Goal: Task Accomplishment & Management: Manage account settings

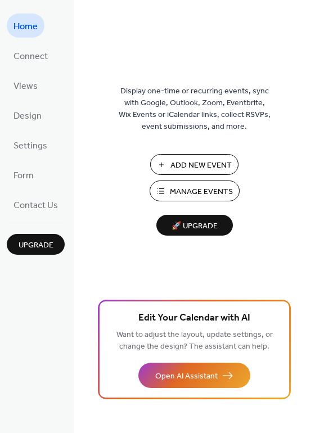
click at [200, 165] on span "Add New Event" at bounding box center [201, 166] width 61 height 12
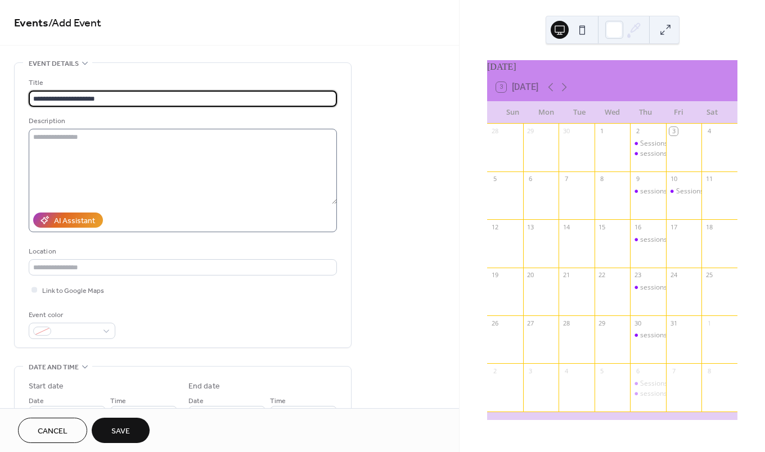
type input "**********"
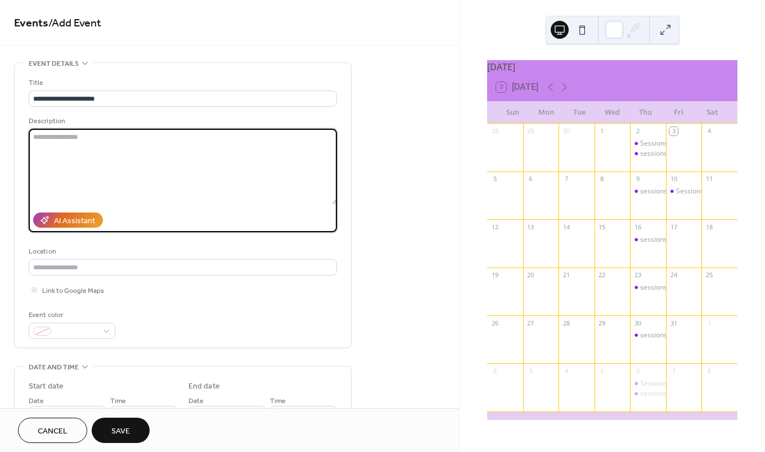
click at [101, 142] on textarea at bounding box center [183, 166] width 308 height 75
click at [180, 148] on textarea at bounding box center [183, 166] width 308 height 75
paste textarea "**********"
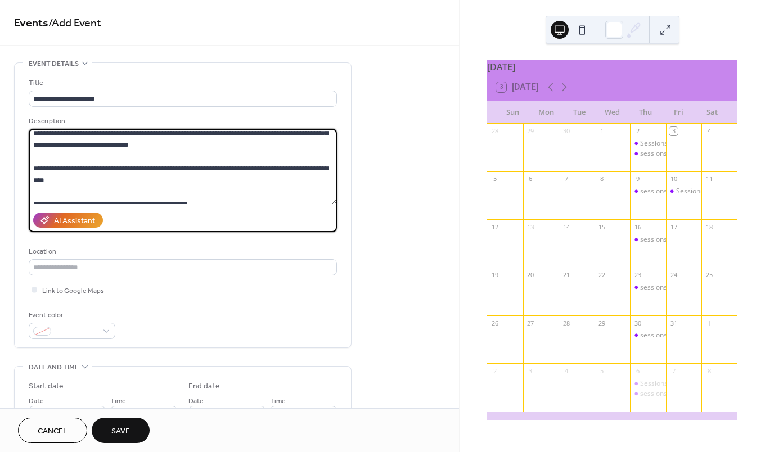
scroll to position [236, 0]
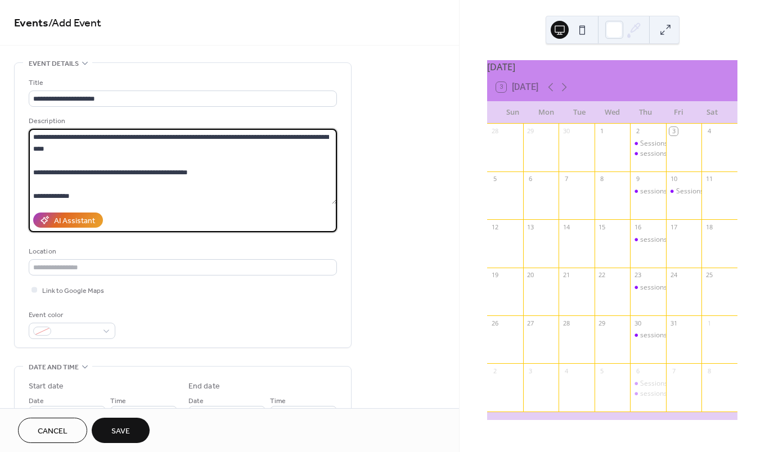
drag, startPoint x: 225, startPoint y: 194, endPoint x: 308, endPoint y: 158, distance: 90.7
click at [308, 158] on textarea at bounding box center [183, 166] width 308 height 75
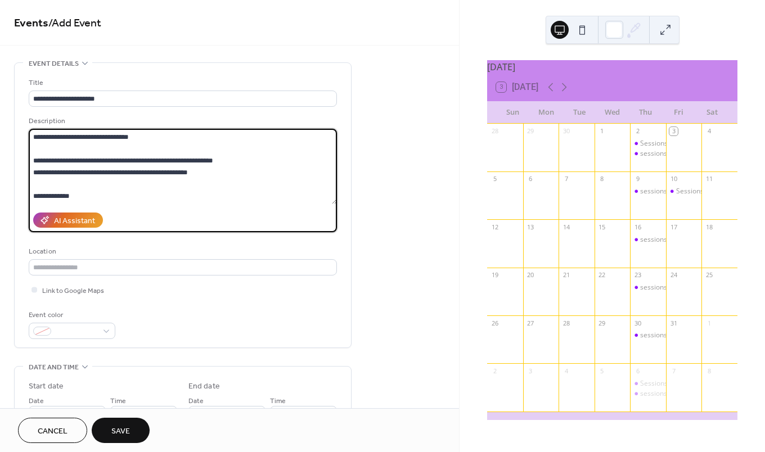
scroll to position [213, 0]
drag, startPoint x: 91, startPoint y: 193, endPoint x: 42, endPoint y: 194, distance: 48.4
click at [42, 194] on textarea at bounding box center [183, 166] width 308 height 75
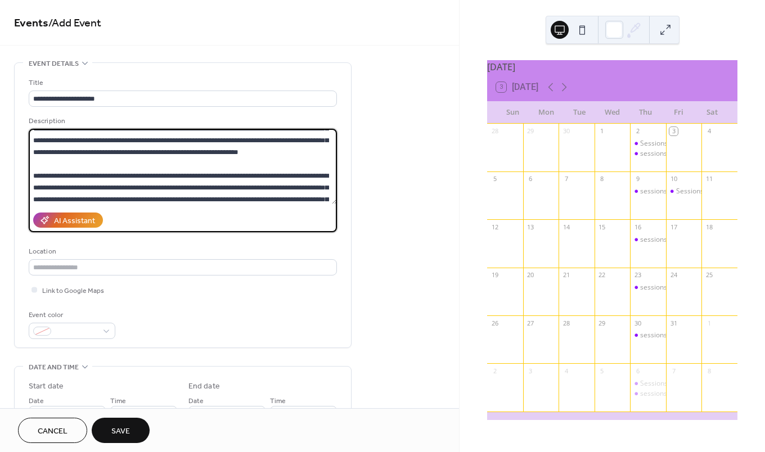
scroll to position [0, 0]
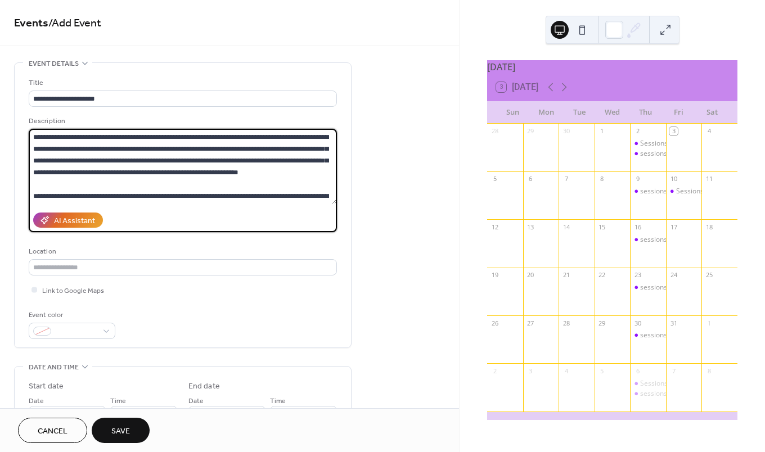
click at [178, 198] on textarea at bounding box center [183, 166] width 308 height 75
click at [323, 195] on textarea at bounding box center [183, 166] width 308 height 75
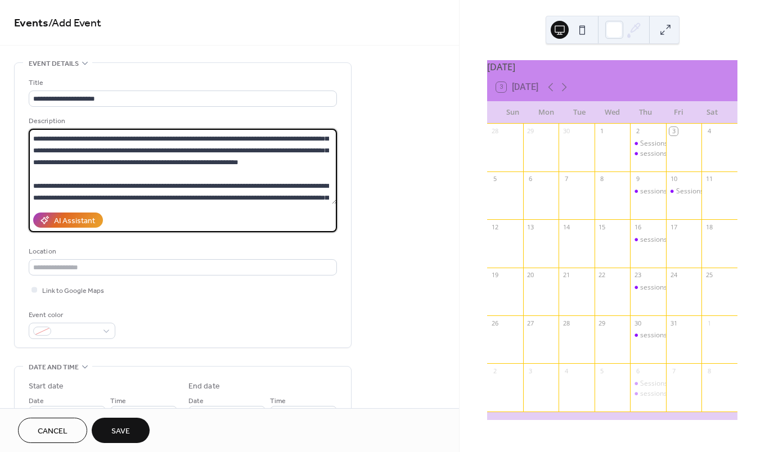
scroll to position [22, 0]
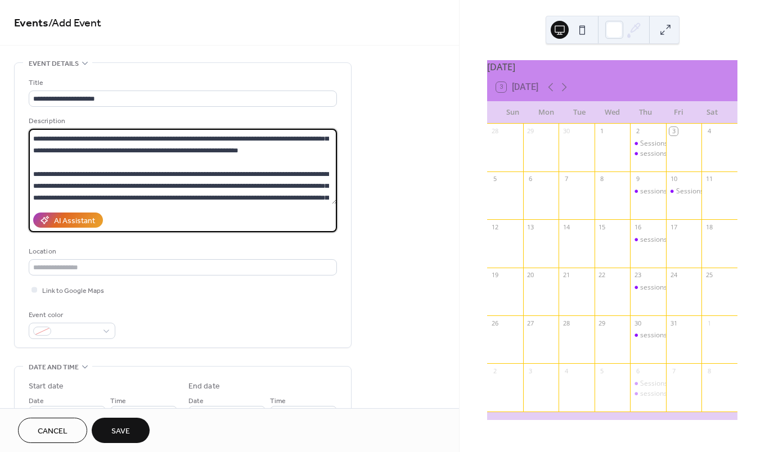
click at [272, 198] on textarea at bounding box center [183, 166] width 308 height 75
click at [308, 199] on textarea at bounding box center [183, 166] width 308 height 75
click at [320, 200] on textarea at bounding box center [183, 166] width 308 height 75
click at [259, 200] on textarea at bounding box center [183, 166] width 308 height 75
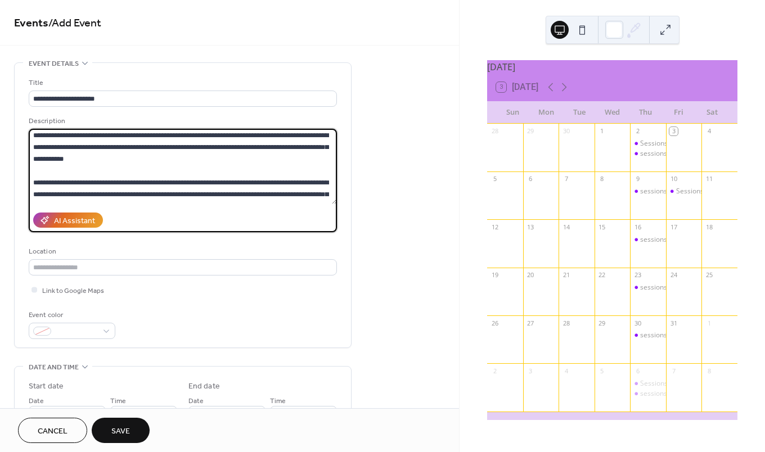
scroll to position [165, 0]
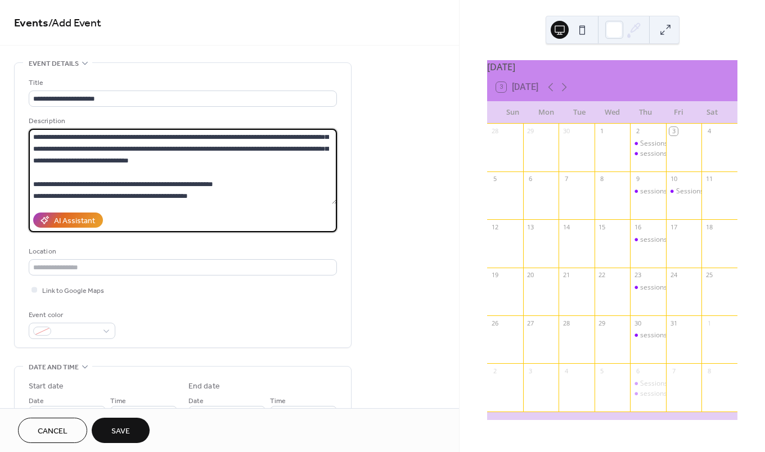
drag, startPoint x: 211, startPoint y: 196, endPoint x: 186, endPoint y: 199, distance: 24.9
click at [186, 199] on textarea at bounding box center [183, 166] width 308 height 75
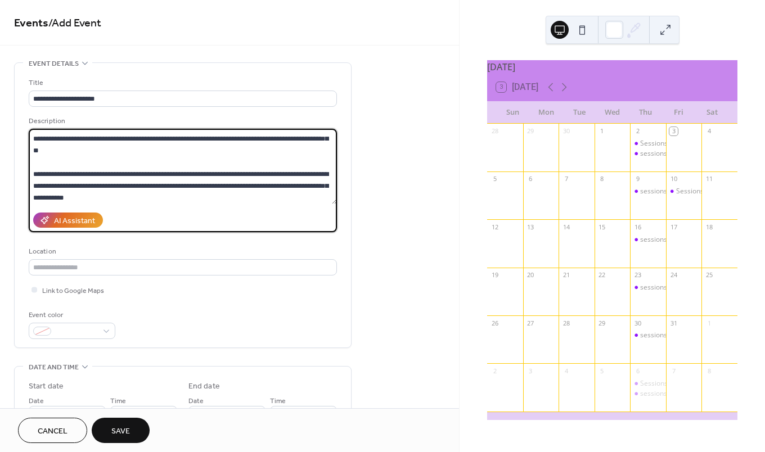
scroll to position [53, 0]
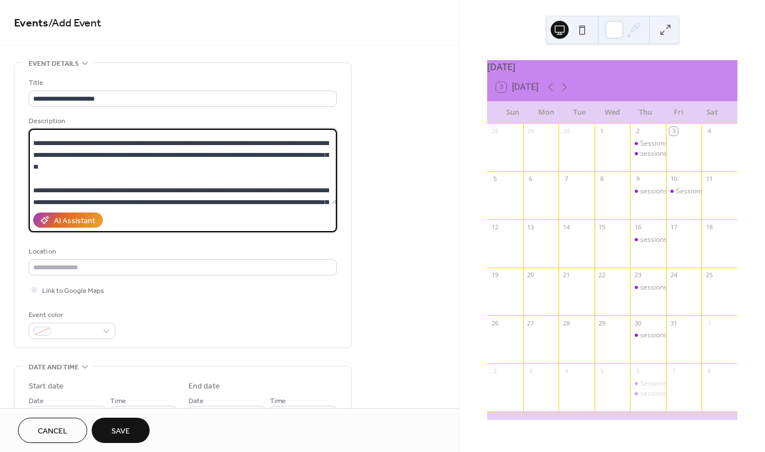
click at [216, 198] on textarea at bounding box center [183, 166] width 308 height 75
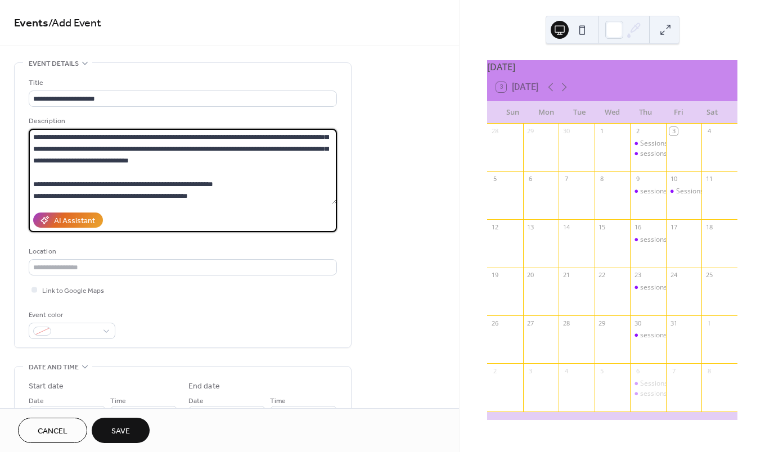
drag, startPoint x: 209, startPoint y: 200, endPoint x: 197, endPoint y: 200, distance: 12.4
click at [197, 200] on textarea at bounding box center [183, 166] width 308 height 75
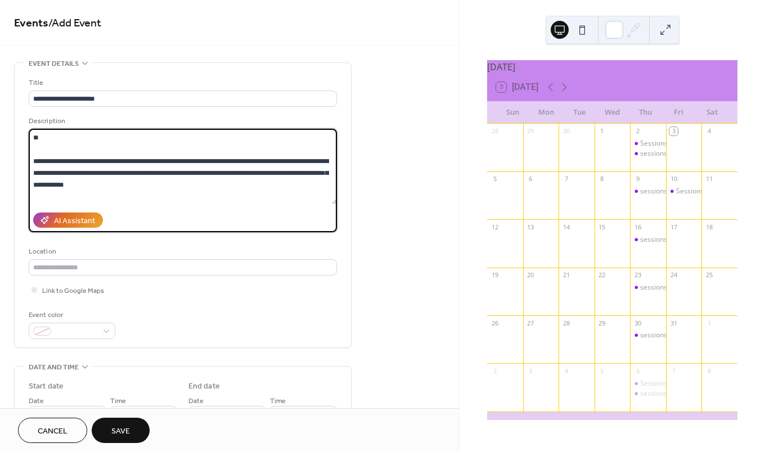
scroll to position [113, 0]
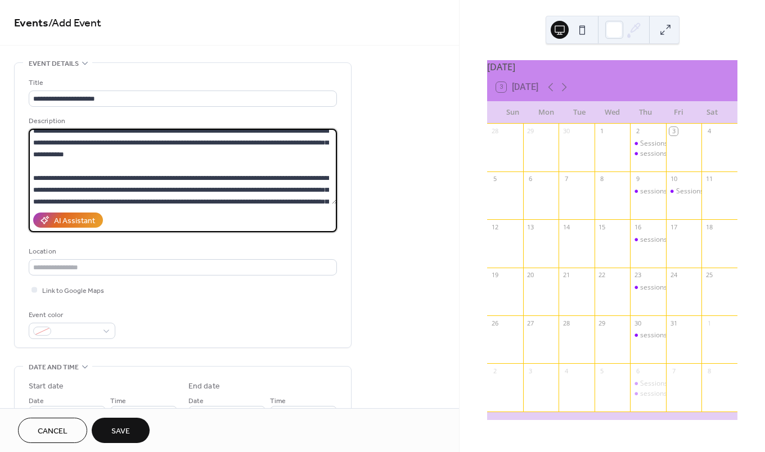
click at [162, 160] on textarea at bounding box center [183, 166] width 308 height 75
drag, startPoint x: 165, startPoint y: 143, endPoint x: 210, endPoint y: 144, distance: 45.6
click at [210, 144] on textarea at bounding box center [183, 166] width 308 height 75
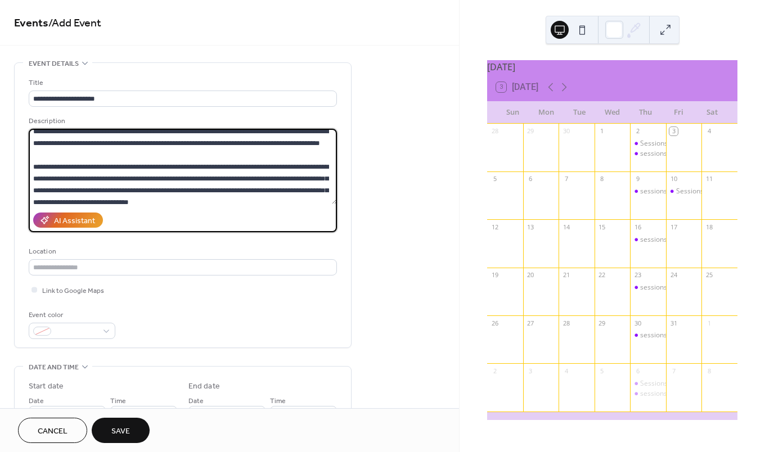
scroll to position [109, 0]
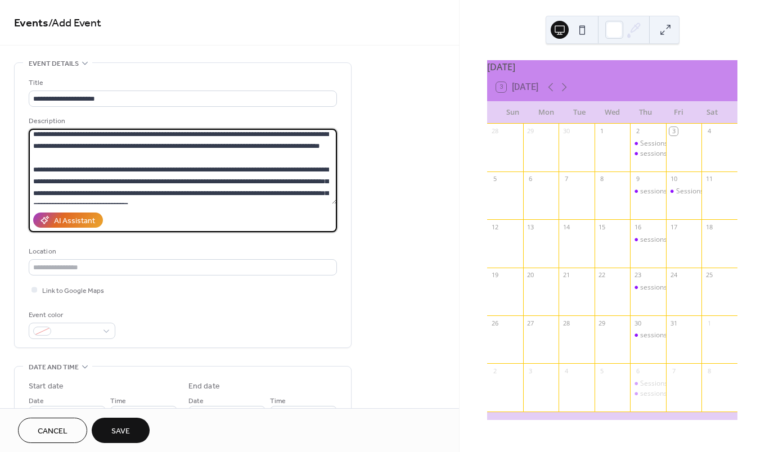
click at [311, 192] on textarea at bounding box center [183, 166] width 308 height 75
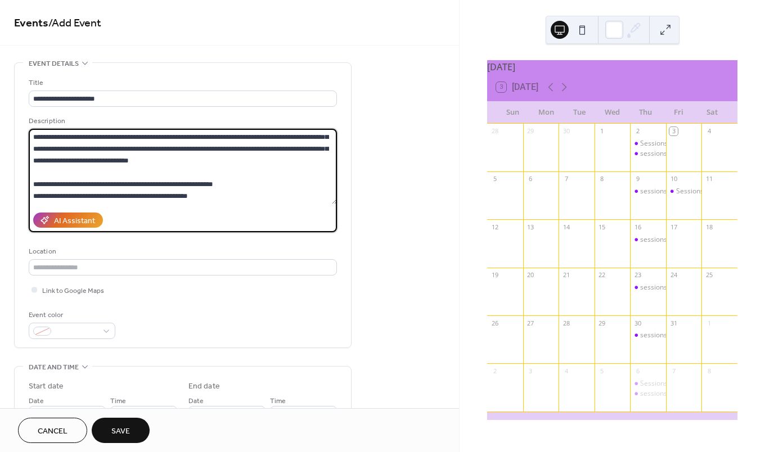
scroll to position [165, 0]
click at [70, 160] on textarea at bounding box center [183, 166] width 308 height 75
click at [68, 160] on textarea at bounding box center [183, 166] width 308 height 75
drag, startPoint x: 284, startPoint y: 149, endPoint x: 267, endPoint y: 152, distance: 17.8
click at [267, 152] on textarea at bounding box center [183, 166] width 308 height 75
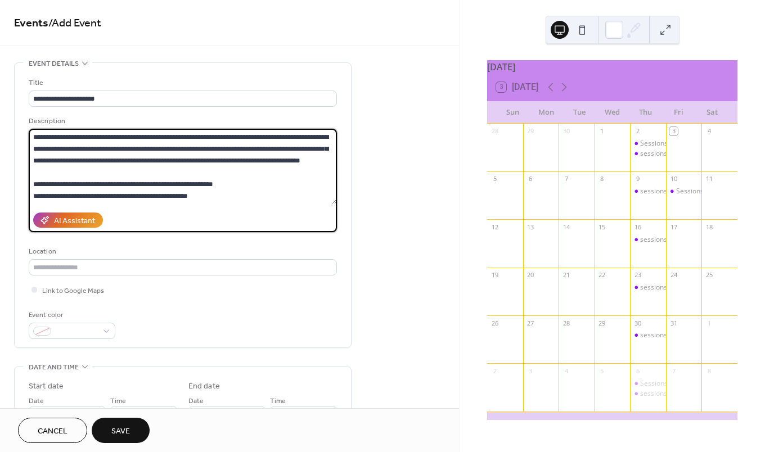
drag, startPoint x: 317, startPoint y: 148, endPoint x: 317, endPoint y: 169, distance: 21.4
click at [317, 149] on textarea at bounding box center [183, 166] width 308 height 75
click at [326, 151] on textarea at bounding box center [183, 166] width 308 height 75
type textarea "**********"
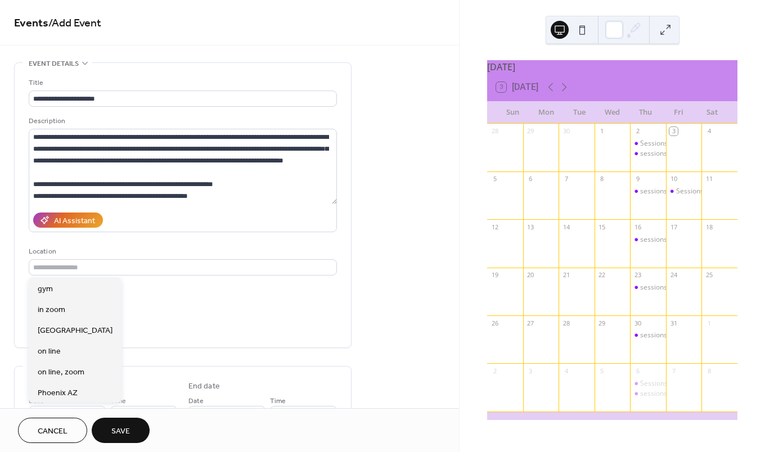
click at [333, 247] on div "Location" at bounding box center [182, 252] width 306 height 12
click at [83, 335] on span "North Central Phoenix" at bounding box center [75, 331] width 75 height 12
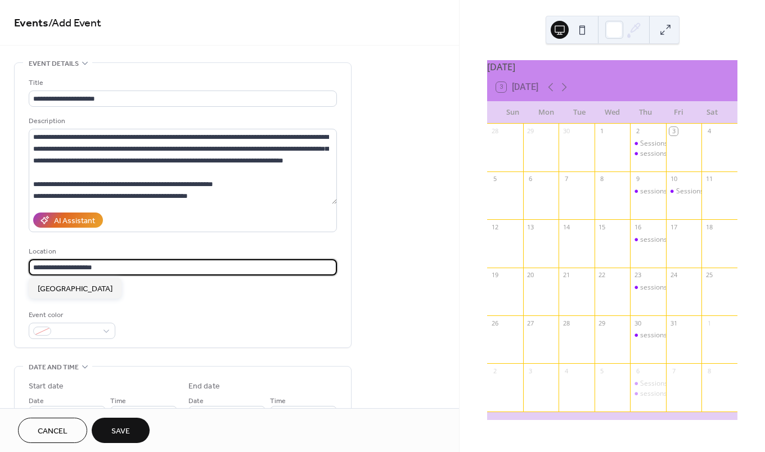
click at [129, 269] on input "**********" at bounding box center [183, 267] width 308 height 16
type input "**********"
click at [96, 332] on span at bounding box center [77, 332] width 42 height 12
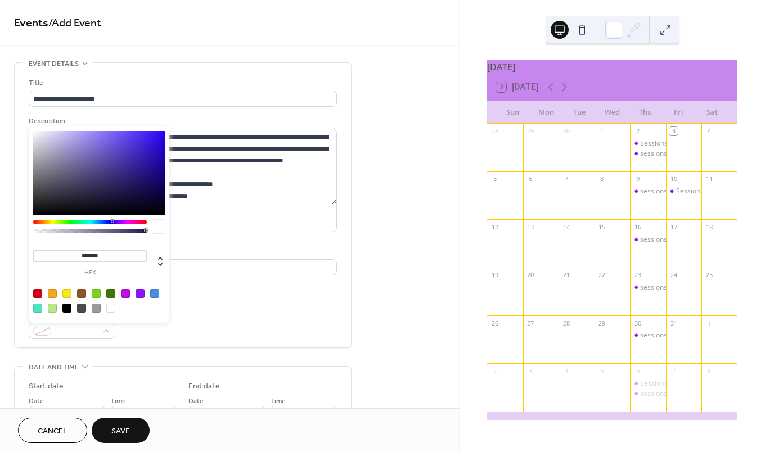
click at [65, 293] on div at bounding box center [66, 293] width 9 height 9
type input "*******"
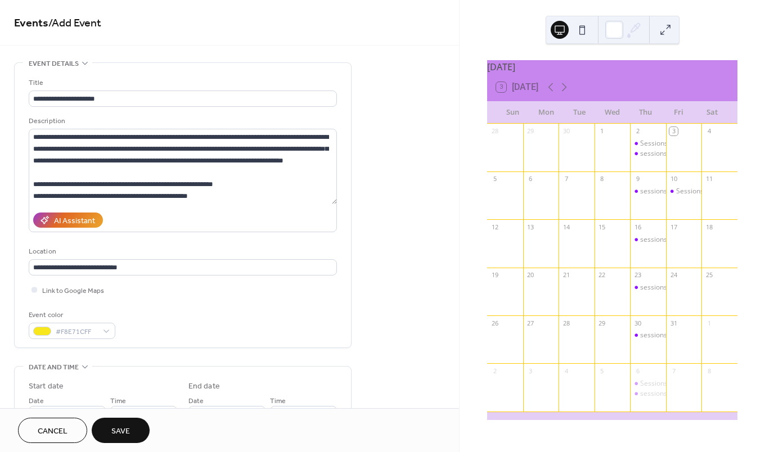
click at [272, 308] on div "**********" at bounding box center [183, 208] width 308 height 262
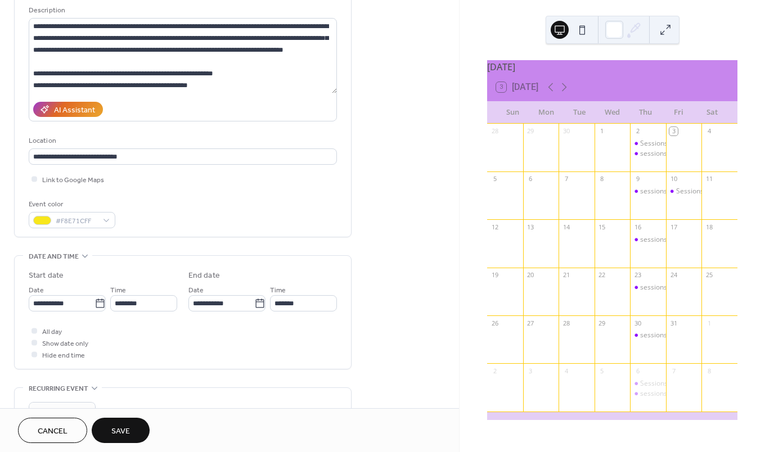
scroll to position [113, 0]
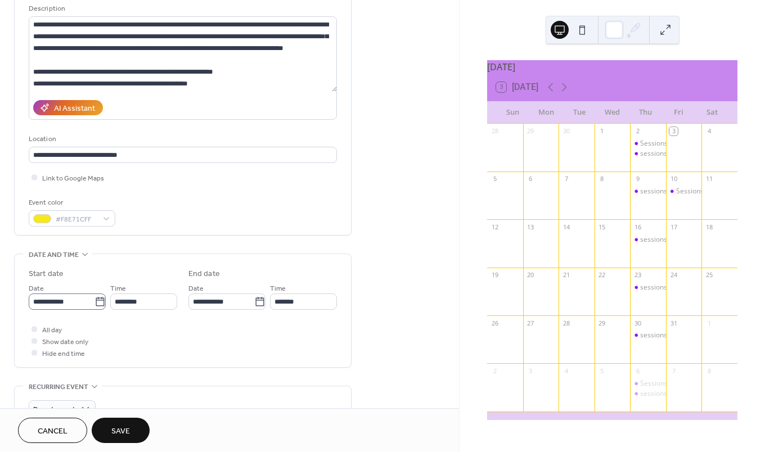
click at [95, 302] on icon at bounding box center [100, 302] width 11 height 11
click at [95, 302] on input "**********" at bounding box center [62, 302] width 66 height 16
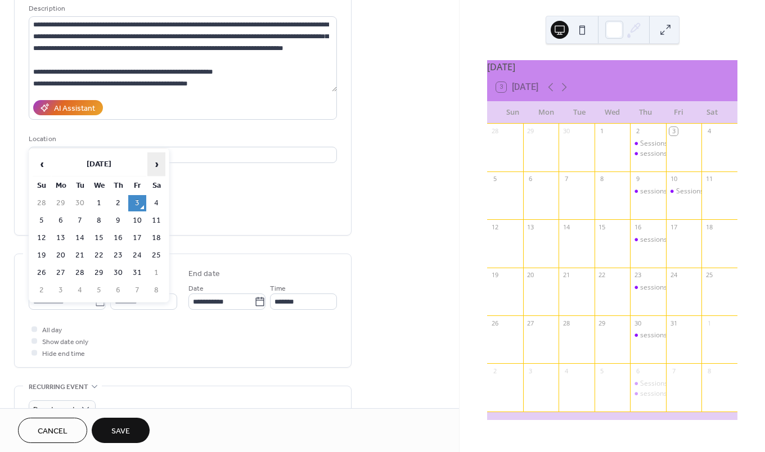
click at [156, 167] on span "›" at bounding box center [156, 164] width 17 height 23
click at [122, 219] on td "6" at bounding box center [118, 221] width 18 height 16
type input "**********"
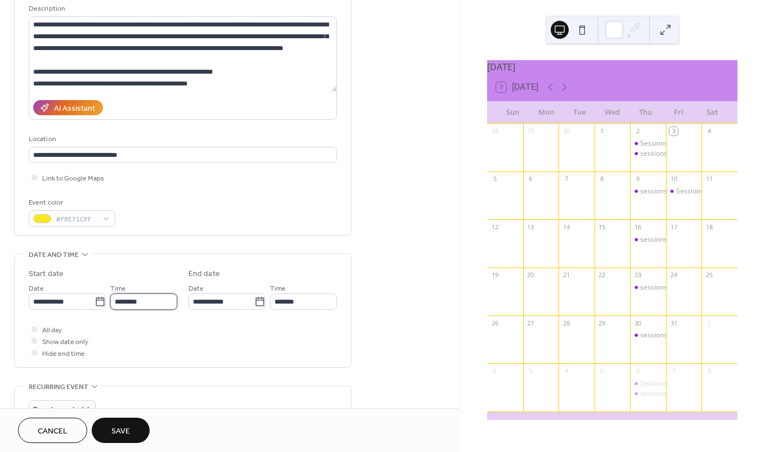
click at [122, 303] on input "********" at bounding box center [143, 302] width 67 height 16
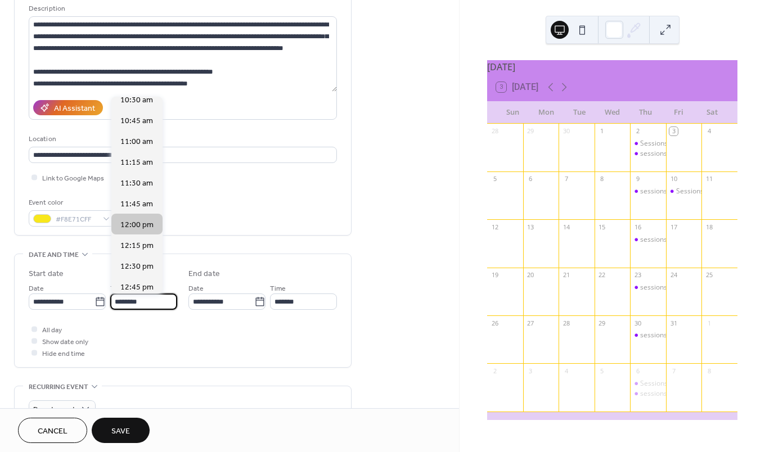
scroll to position [831, 0]
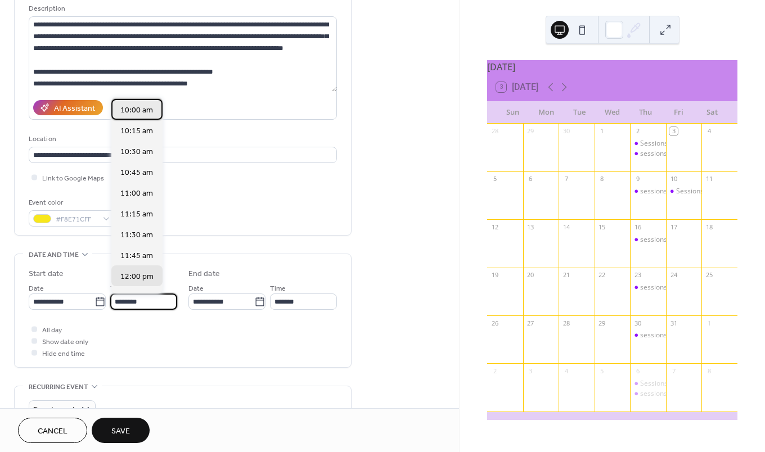
click at [142, 110] on span "10:00 am" at bounding box center [136, 111] width 33 height 12
type input "********"
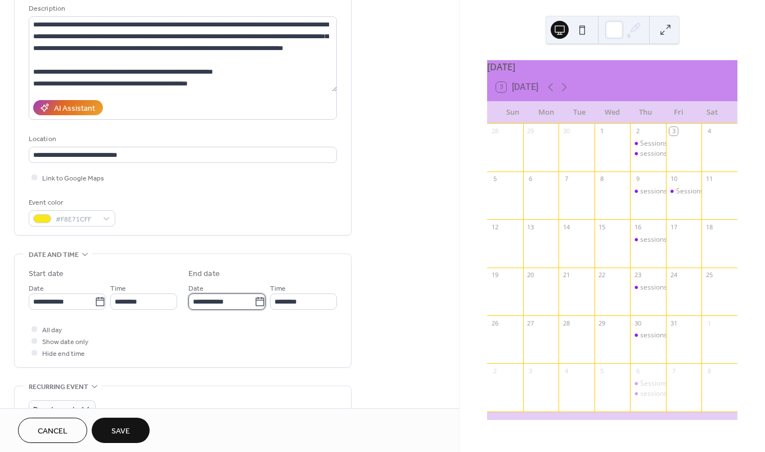
click at [235, 307] on input "**********" at bounding box center [222, 302] width 66 height 16
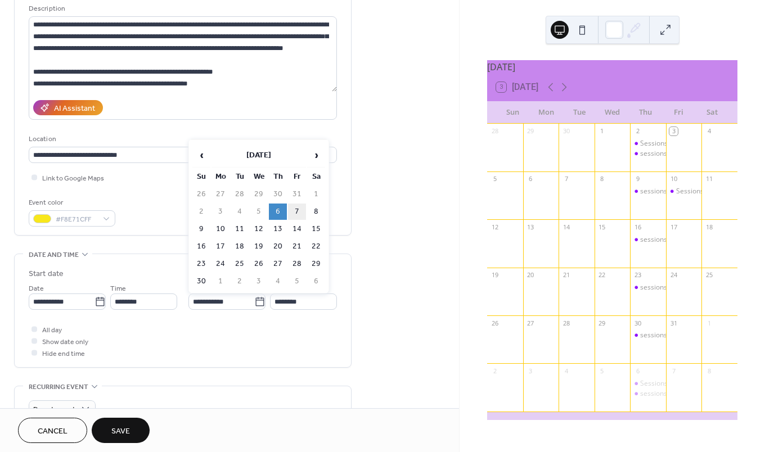
click at [294, 210] on td "7" at bounding box center [297, 212] width 18 height 16
type input "**********"
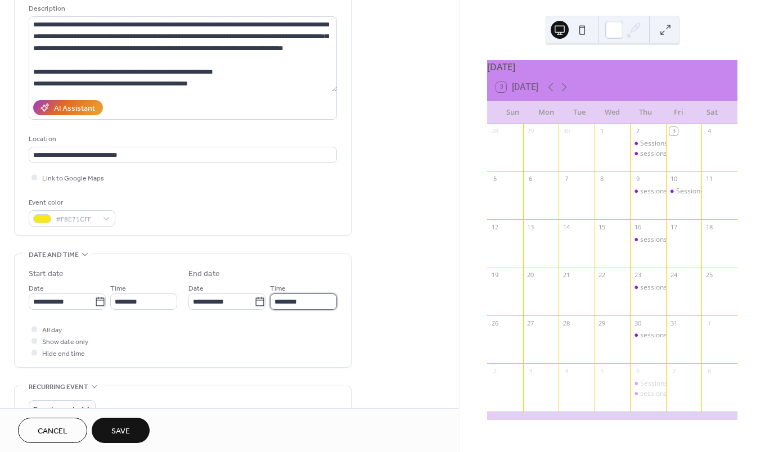
click at [295, 302] on input "********" at bounding box center [303, 302] width 67 height 16
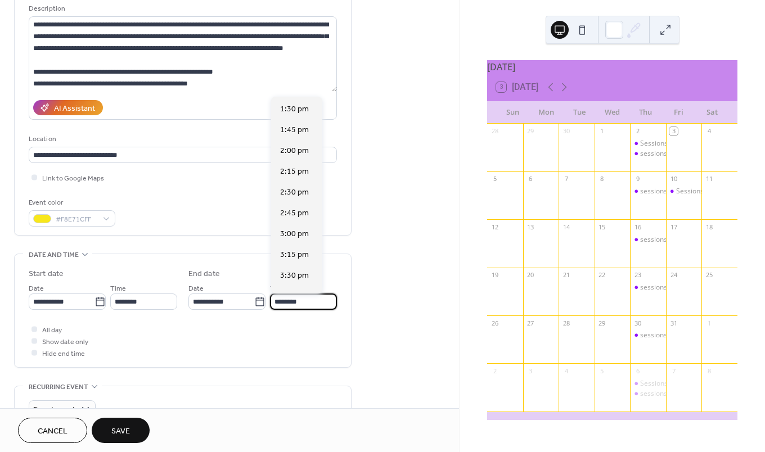
scroll to position [1141, 0]
click at [290, 259] on span "3:30 pm" at bounding box center [294, 258] width 29 height 12
type input "*******"
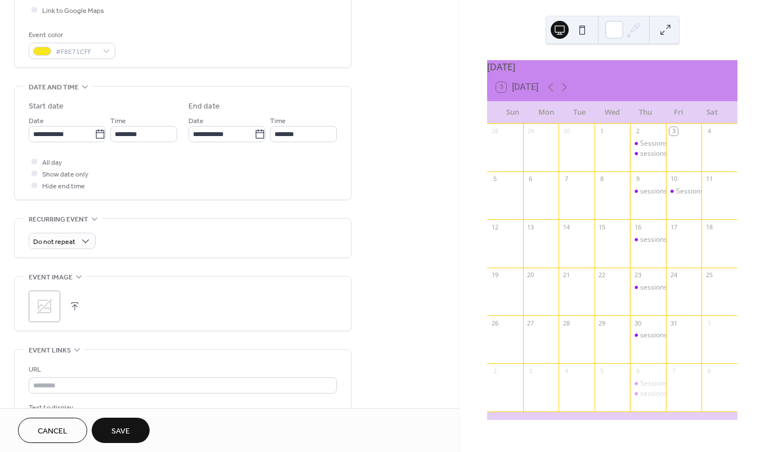
scroll to position [281, 0]
click at [45, 306] on icon at bounding box center [44, 306] width 18 height 18
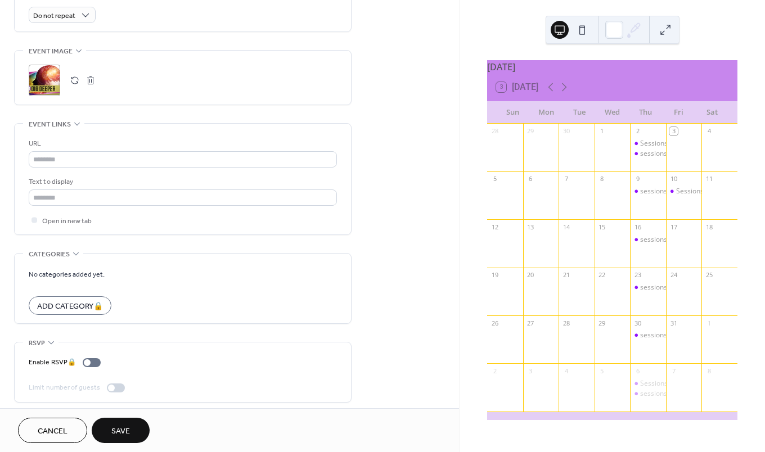
scroll to position [512, 0]
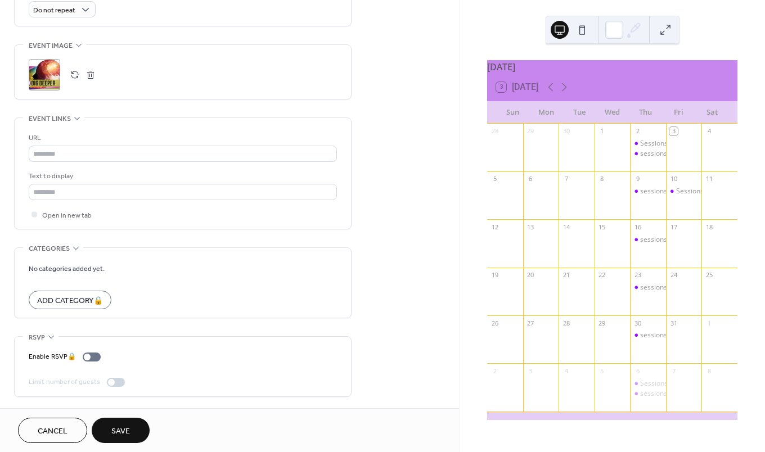
click at [115, 432] on span "Save" at bounding box center [120, 432] width 19 height 12
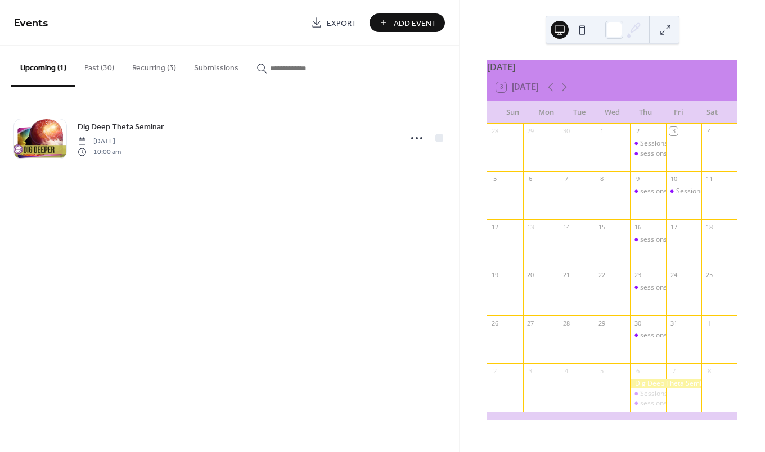
click at [670, 389] on div at bounding box center [665, 384] width 71 height 10
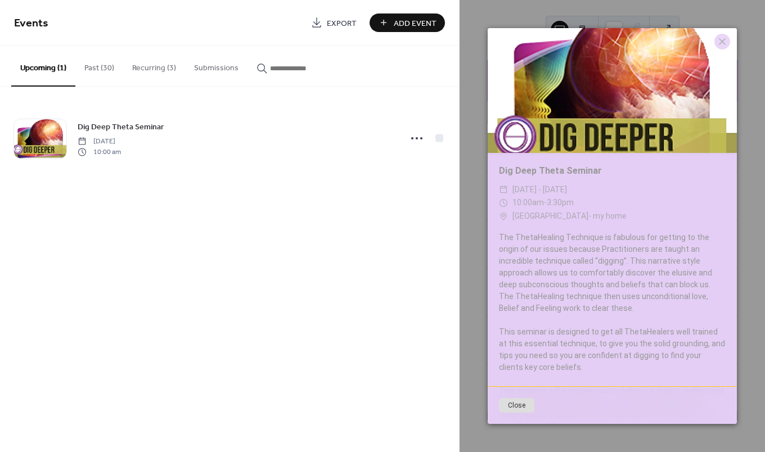
click at [515, 405] on button "Close" at bounding box center [516, 405] width 35 height 15
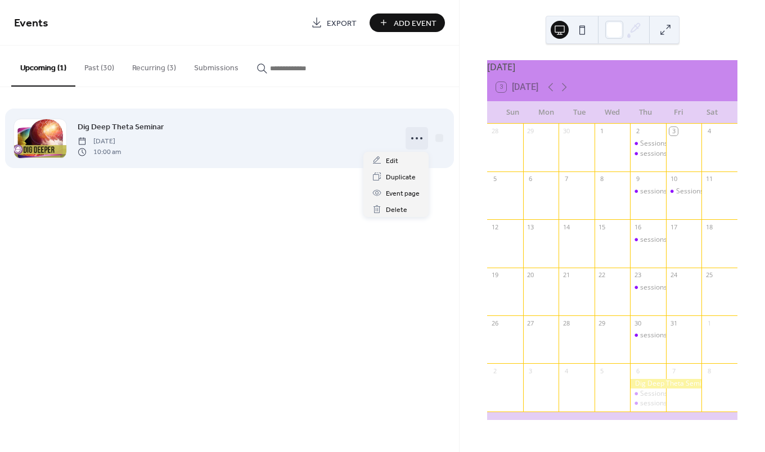
click at [416, 139] on icon at bounding box center [417, 138] width 18 height 18
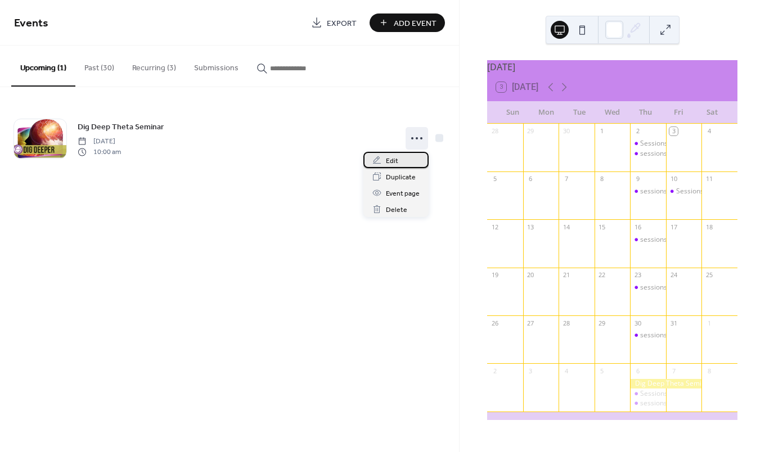
click at [391, 160] on span "Edit" at bounding box center [392, 161] width 12 height 12
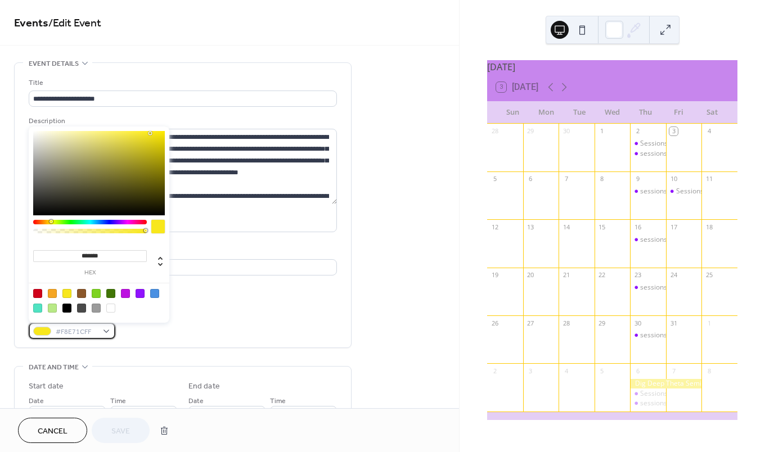
click at [106, 334] on div "#F8E71CFF" at bounding box center [72, 331] width 87 height 16
click at [50, 293] on div at bounding box center [52, 293] width 9 height 9
type input "*******"
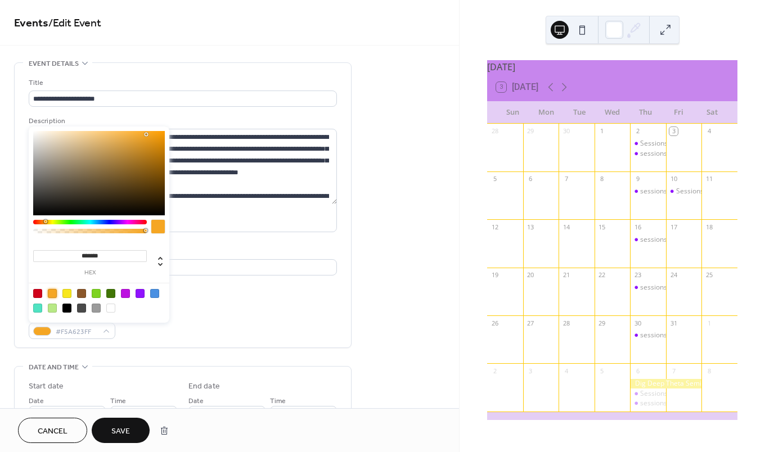
click at [119, 432] on span "Save" at bounding box center [120, 432] width 19 height 12
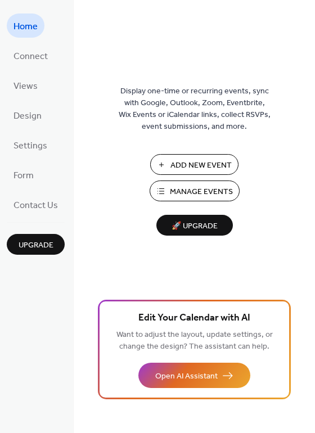
click at [208, 191] on span "Manage Events" at bounding box center [201, 192] width 63 height 12
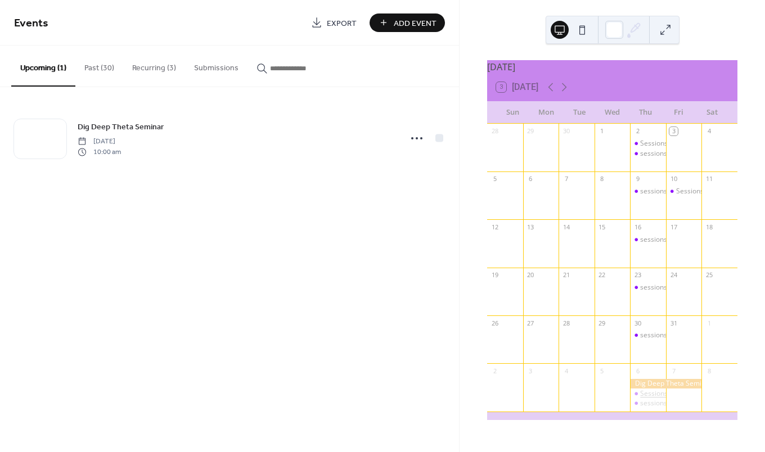
click at [649, 399] on div "Sessions available" at bounding box center [668, 394] width 57 height 10
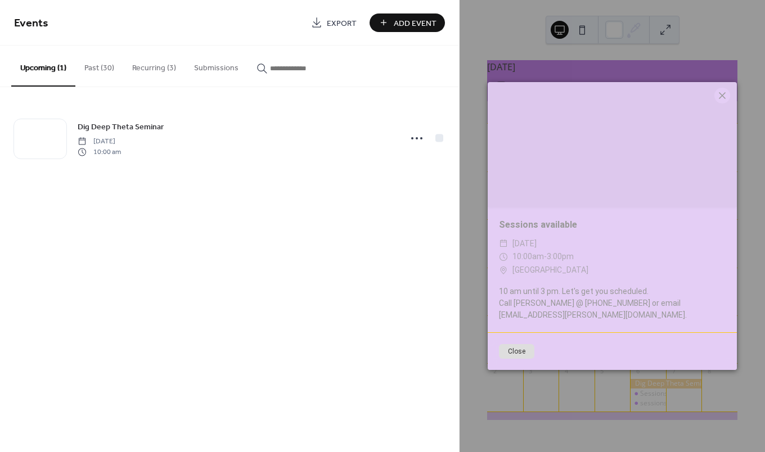
click at [724, 101] on icon at bounding box center [723, 96] width 14 height 14
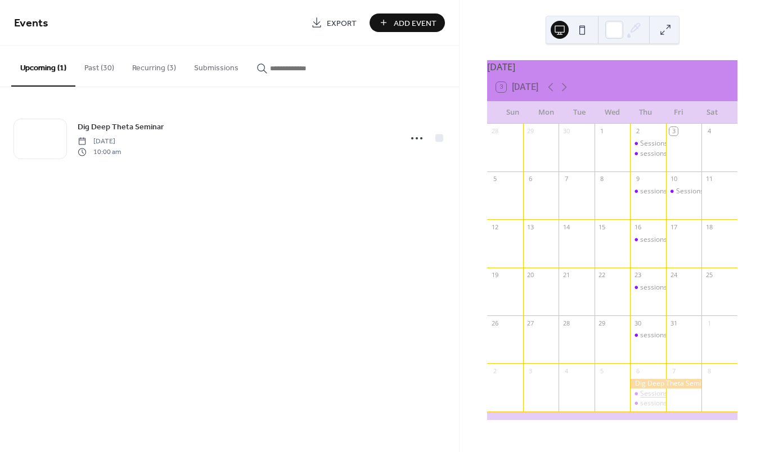
click at [649, 399] on div "Sessions available" at bounding box center [668, 394] width 57 height 10
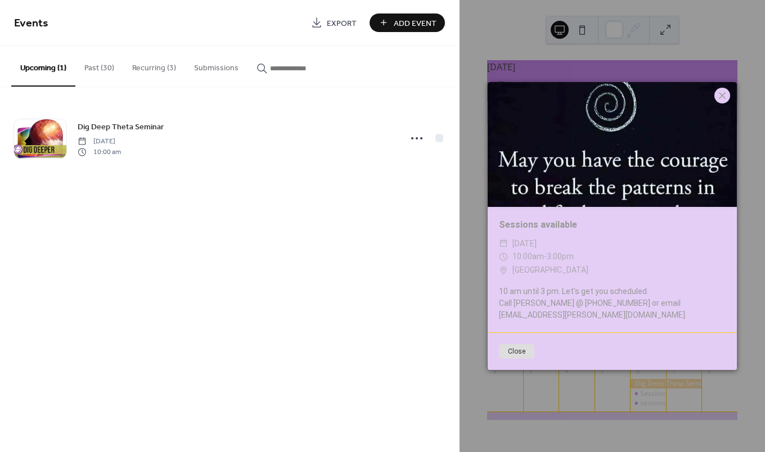
click at [723, 100] on icon at bounding box center [723, 96] width 14 height 14
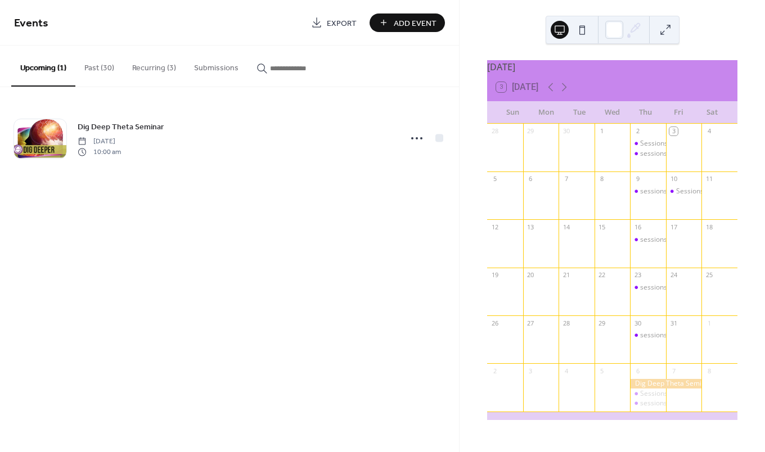
click at [150, 68] on button "Recurring (3)" at bounding box center [154, 66] width 62 height 40
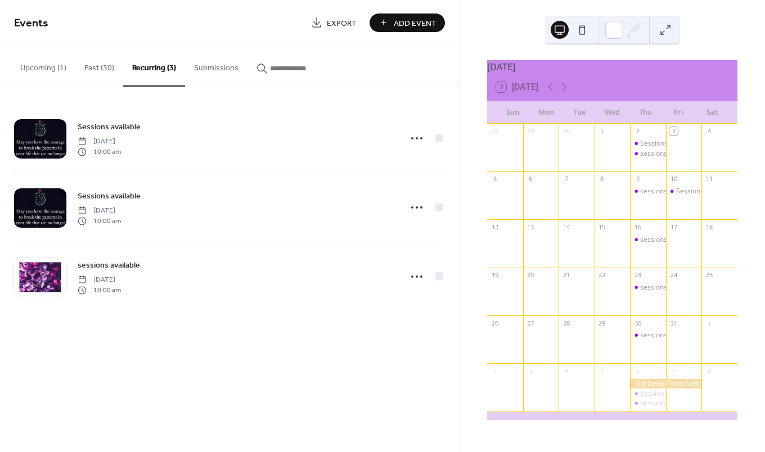
click at [42, 68] on button "Upcoming (1)" at bounding box center [43, 66] width 64 height 40
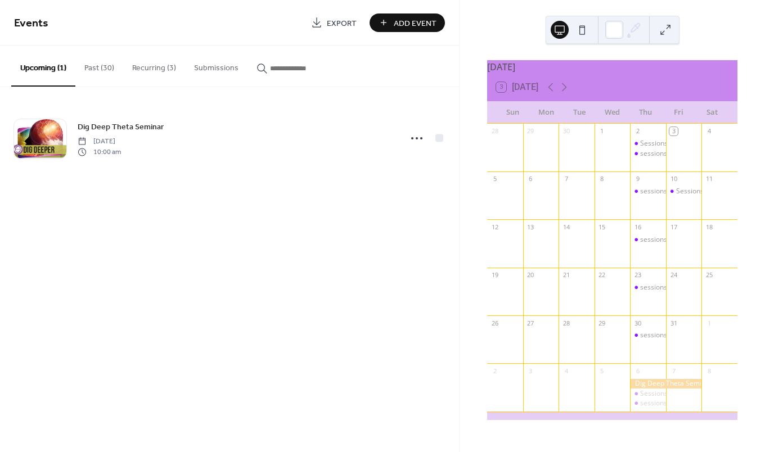
click at [93, 67] on button "Past (30)" at bounding box center [99, 66] width 48 height 40
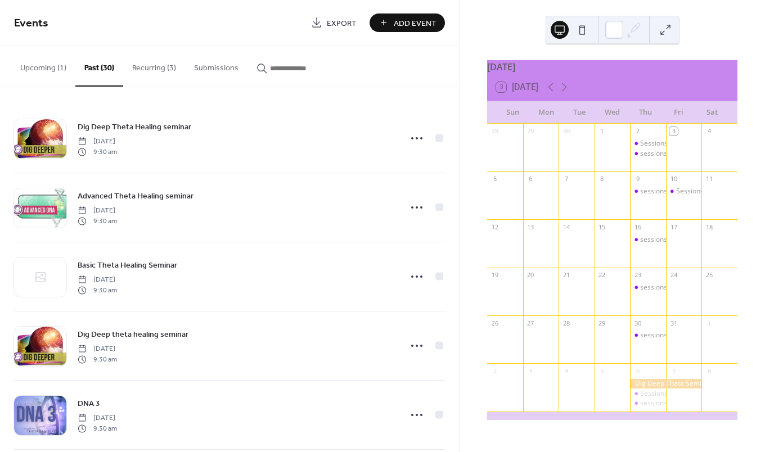
click at [150, 69] on button "Recurring (3)" at bounding box center [154, 66] width 62 height 40
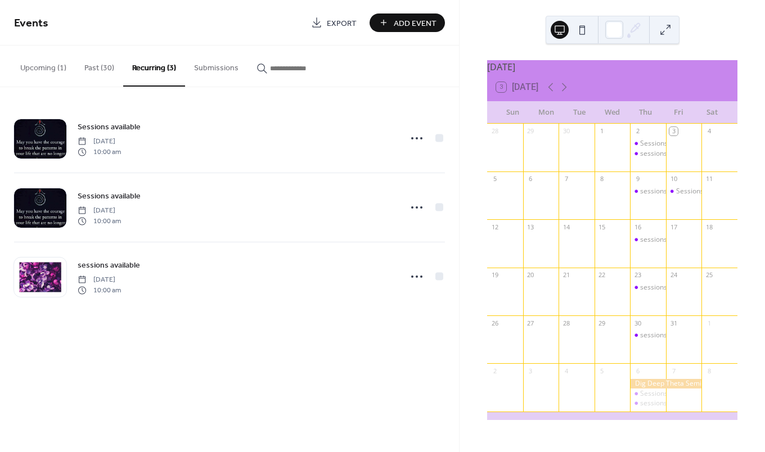
click at [259, 69] on icon "button" at bounding box center [262, 68] width 11 height 11
click at [270, 69] on input "button" at bounding box center [304, 68] width 68 height 12
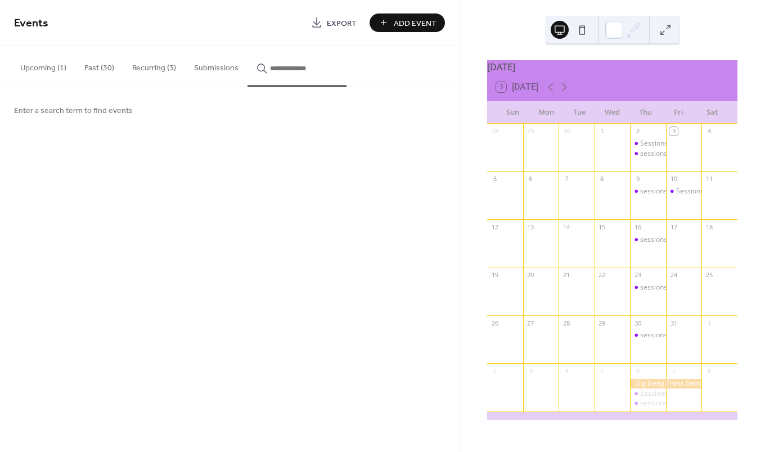
click at [132, 111] on div "Enter a search term to find events" at bounding box center [229, 110] width 459 height 46
click at [280, 70] on input "button" at bounding box center [304, 68] width 68 height 12
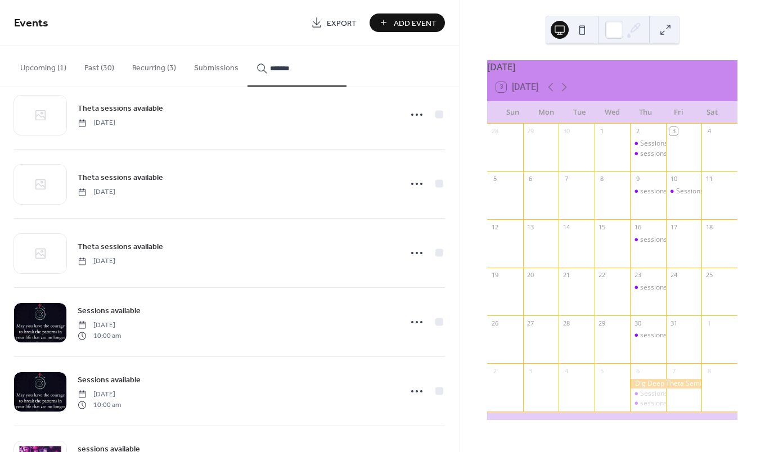
scroll to position [113, 0]
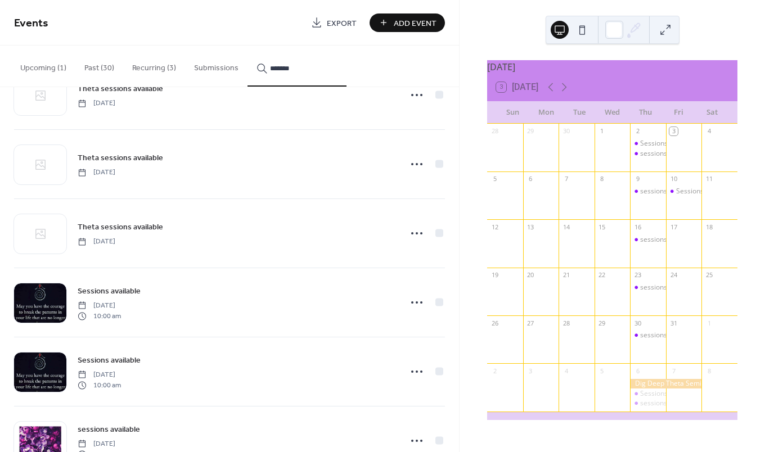
type input "*******"
click at [411, 235] on icon at bounding box center [417, 234] width 18 height 18
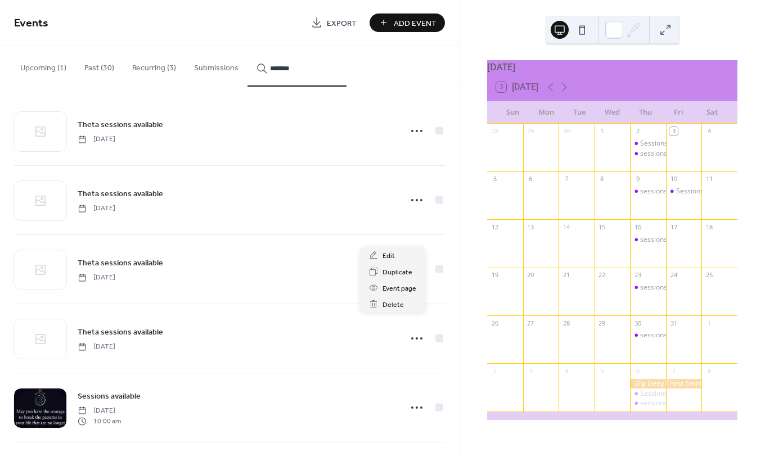
scroll to position [0, 0]
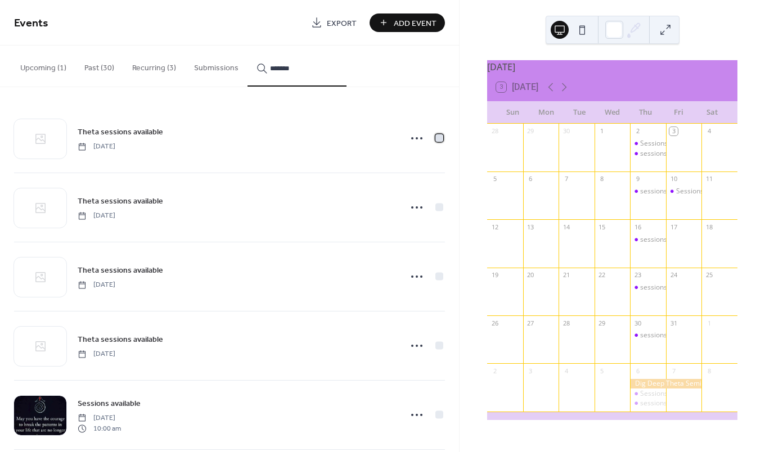
click at [436, 138] on div at bounding box center [440, 138] width 8 height 8
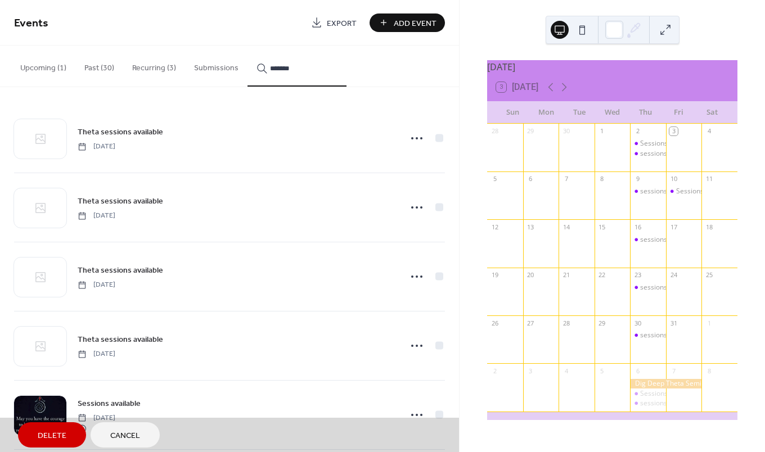
click at [343, 146] on div "Theta sessions available Wednesday, November 20, 2024" at bounding box center [229, 138] width 431 height 69
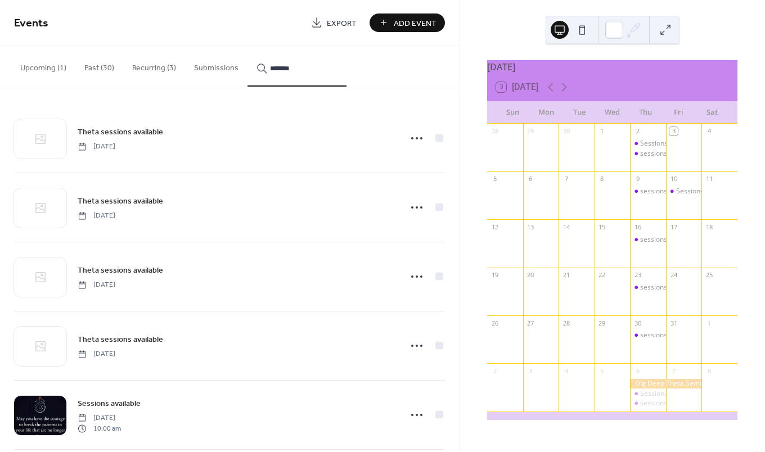
click at [416, 138] on circle at bounding box center [417, 138] width 2 height 2
click at [389, 194] on span "Event page" at bounding box center [400, 194] width 34 height 12
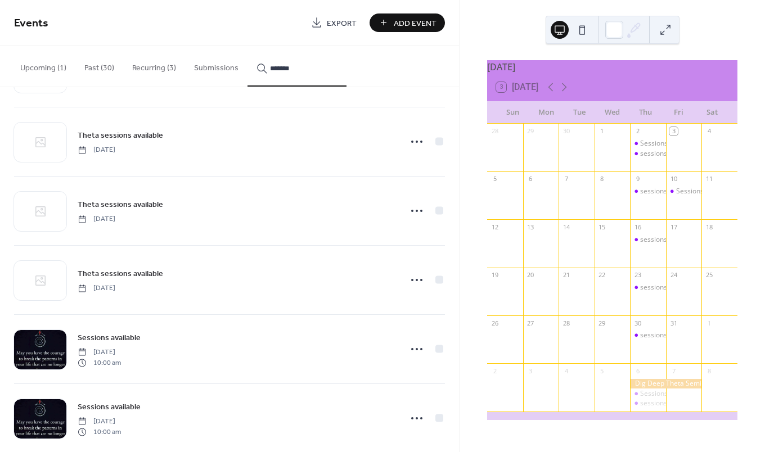
scroll to position [153, 0]
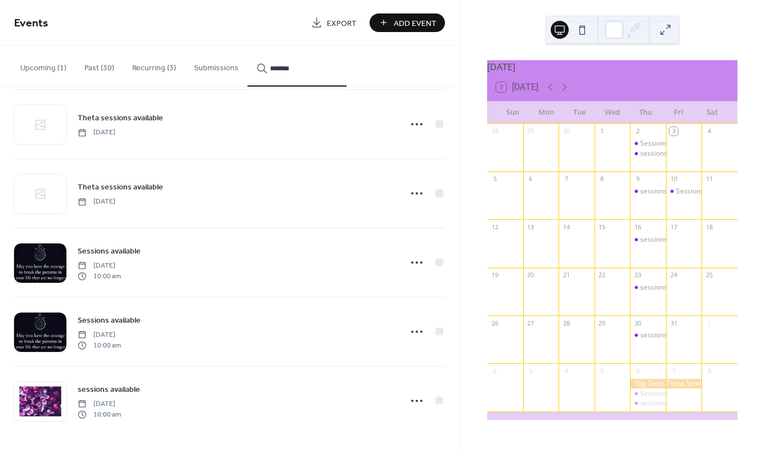
click at [156, 66] on button "Recurring (3)" at bounding box center [154, 66] width 62 height 40
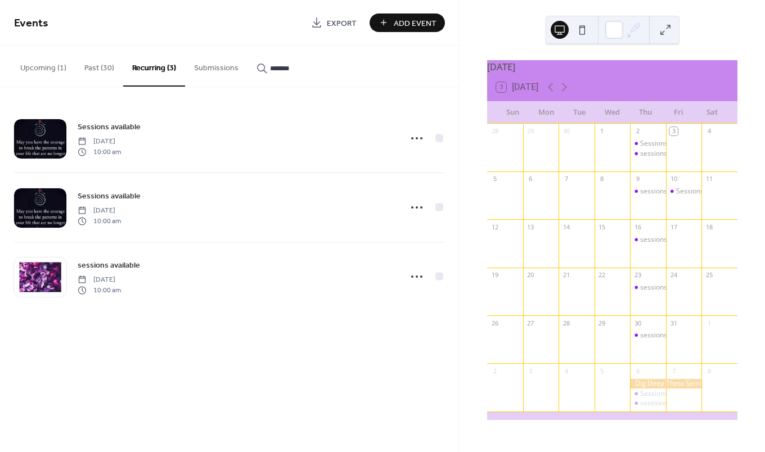
click at [46, 68] on button "Upcoming (1)" at bounding box center [43, 66] width 64 height 40
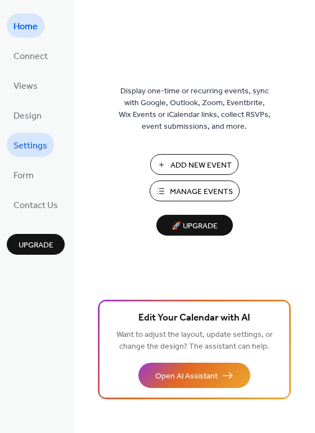
click at [30, 143] on span "Settings" at bounding box center [31, 145] width 34 height 17
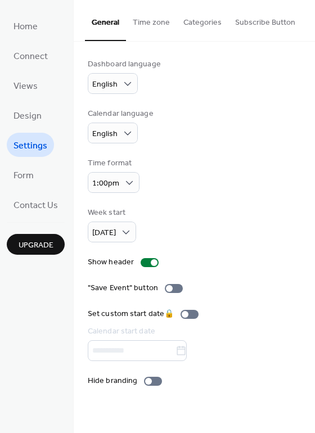
click at [198, 22] on button "Categories" at bounding box center [203, 20] width 52 height 40
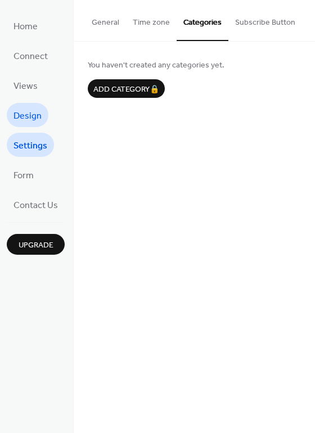
click at [20, 115] on span "Design" at bounding box center [28, 115] width 28 height 17
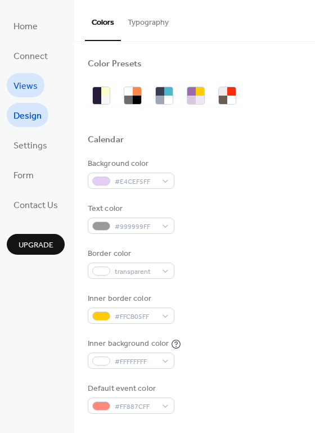
click at [20, 83] on span "Views" at bounding box center [26, 86] width 24 height 17
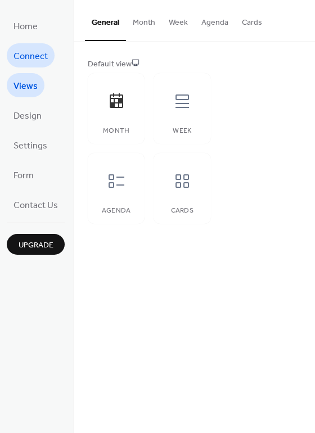
click at [31, 58] on span "Connect" at bounding box center [31, 56] width 34 height 17
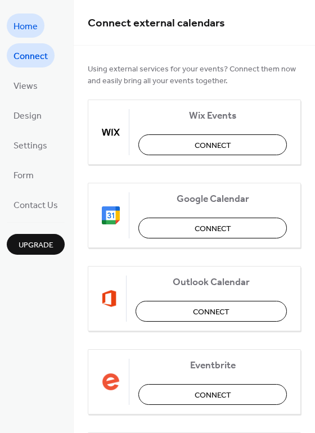
click at [20, 24] on span "Home" at bounding box center [26, 26] width 24 height 17
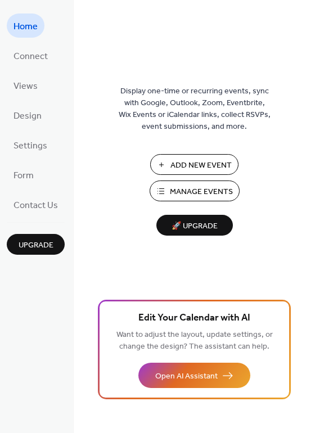
click at [192, 191] on span "Manage Events" at bounding box center [201, 192] width 63 height 12
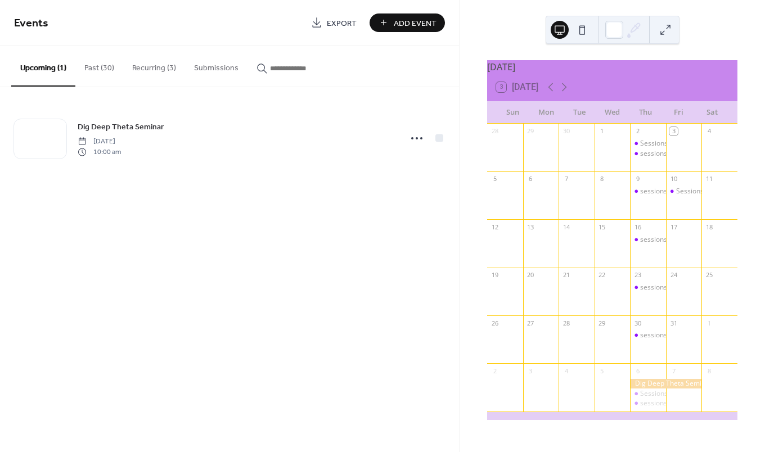
click at [150, 66] on button "Recurring (3)" at bounding box center [154, 66] width 62 height 40
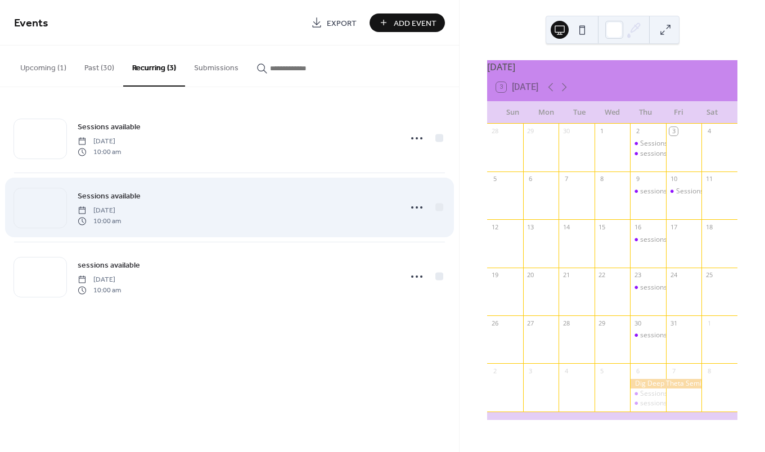
click at [214, 206] on div "Sessions available [DATE] 10:00 am" at bounding box center [236, 208] width 317 height 36
click at [416, 205] on icon at bounding box center [417, 208] width 18 height 18
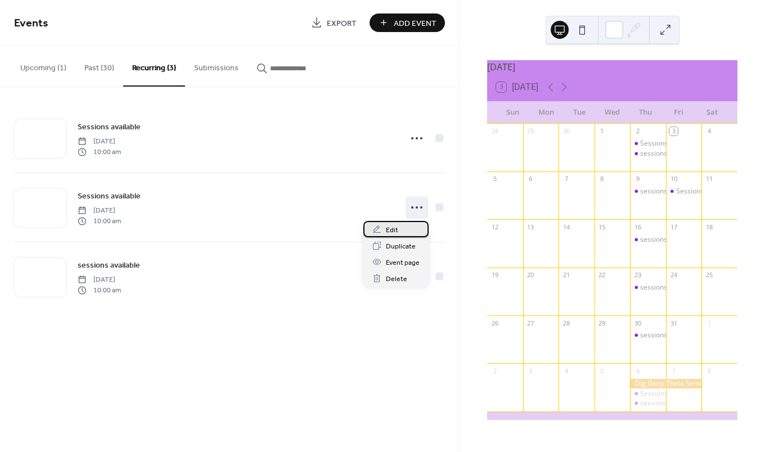
click at [391, 230] on span "Edit" at bounding box center [392, 231] width 12 height 12
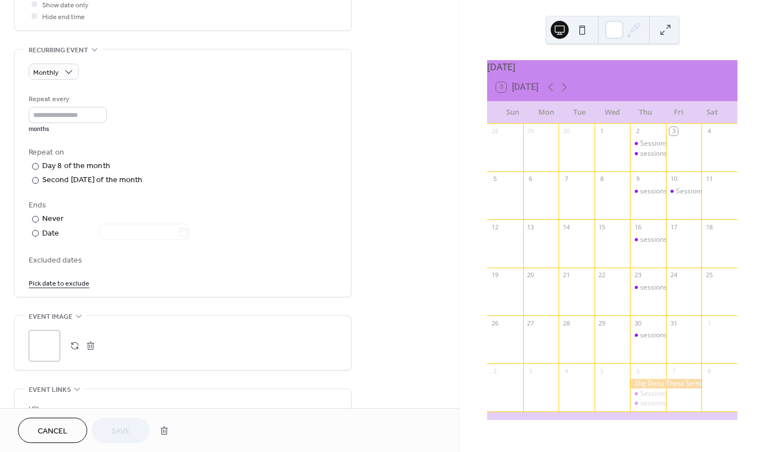
scroll to position [450, 0]
click at [73, 283] on link "Pick date to exclude" at bounding box center [59, 282] width 61 height 12
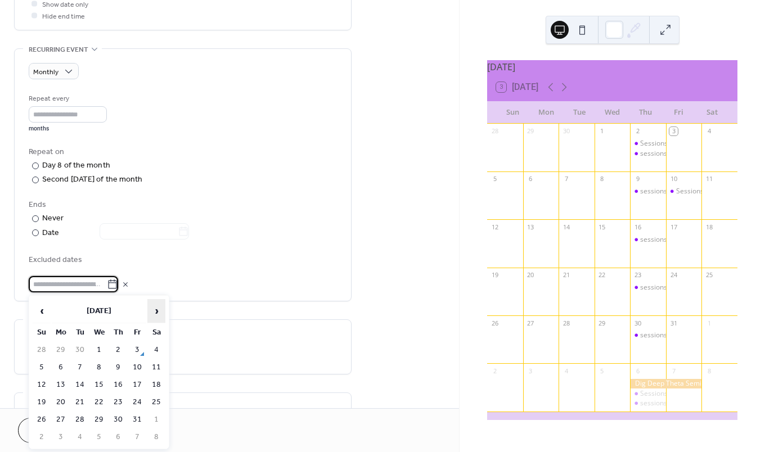
click at [155, 311] on span "›" at bounding box center [156, 311] width 17 height 23
click at [117, 367] on td "6" at bounding box center [118, 368] width 18 height 16
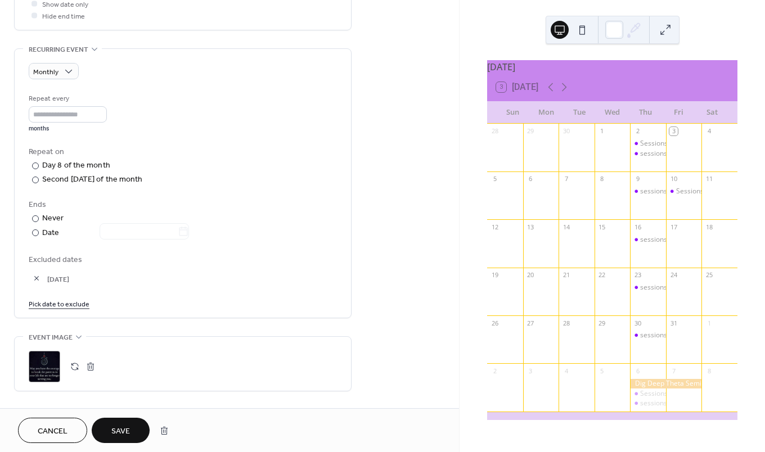
click at [116, 431] on span "Save" at bounding box center [120, 432] width 19 height 12
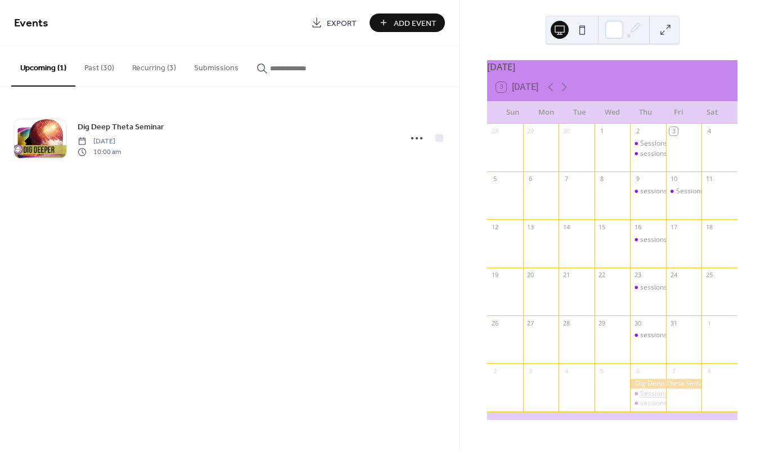
click at [642, 399] on div "Sessions available" at bounding box center [668, 394] width 57 height 10
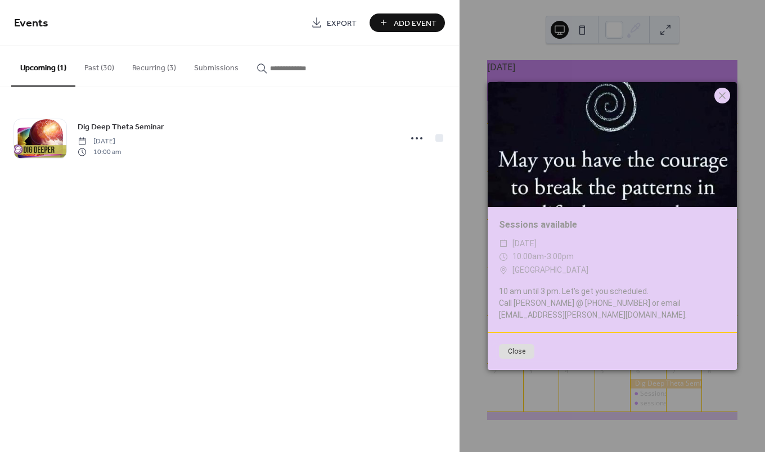
click at [718, 102] on icon at bounding box center [723, 96] width 14 height 14
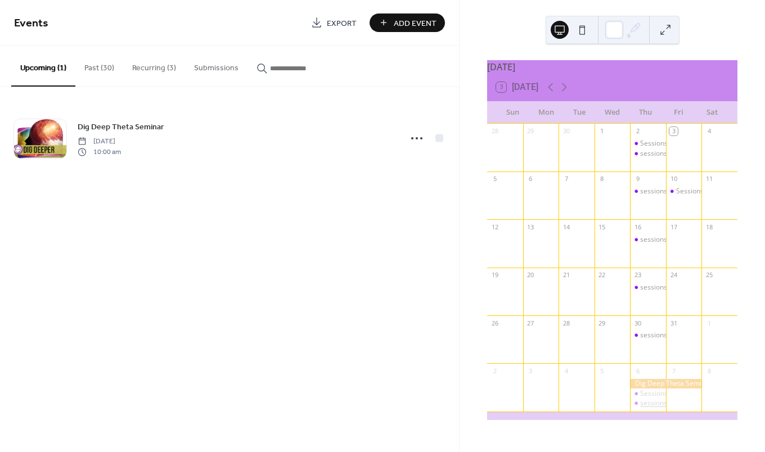
click at [652, 409] on div "sessions available" at bounding box center [668, 404] width 57 height 10
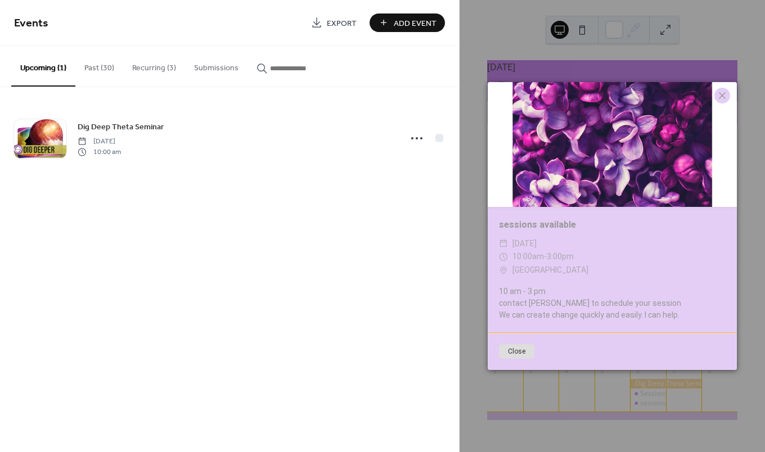
click at [721, 95] on icon at bounding box center [722, 95] width 7 height 7
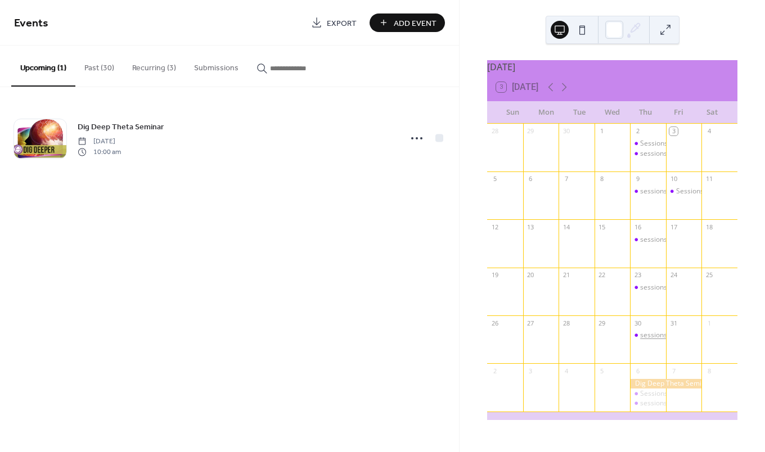
click at [647, 340] on div "sessions available" at bounding box center [668, 336] width 57 height 10
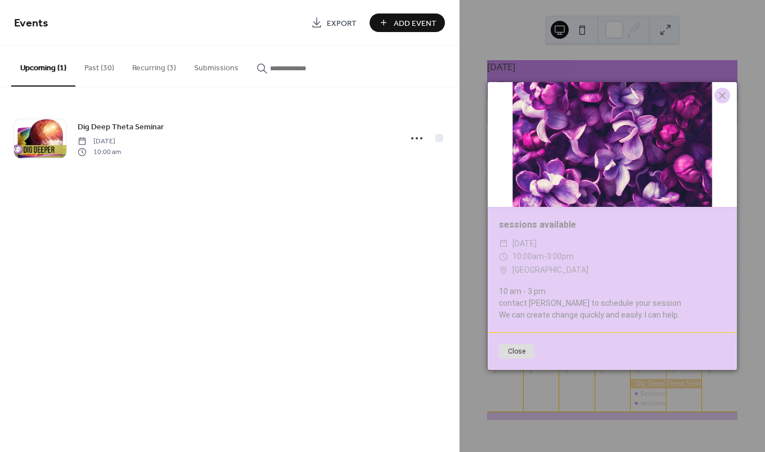
click at [721, 93] on icon at bounding box center [723, 96] width 14 height 14
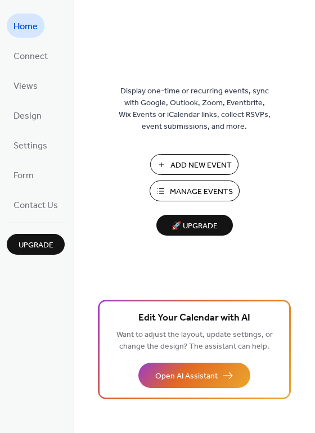
click at [176, 191] on span "Manage Events" at bounding box center [201, 192] width 63 height 12
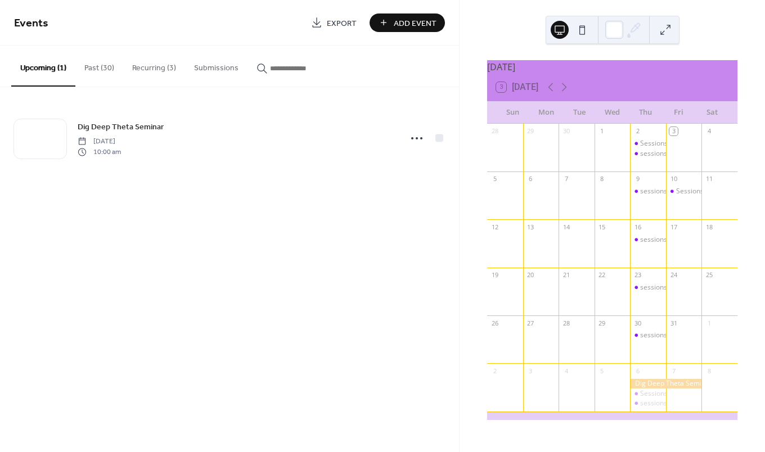
click at [158, 68] on button "Recurring (3)" at bounding box center [154, 66] width 62 height 40
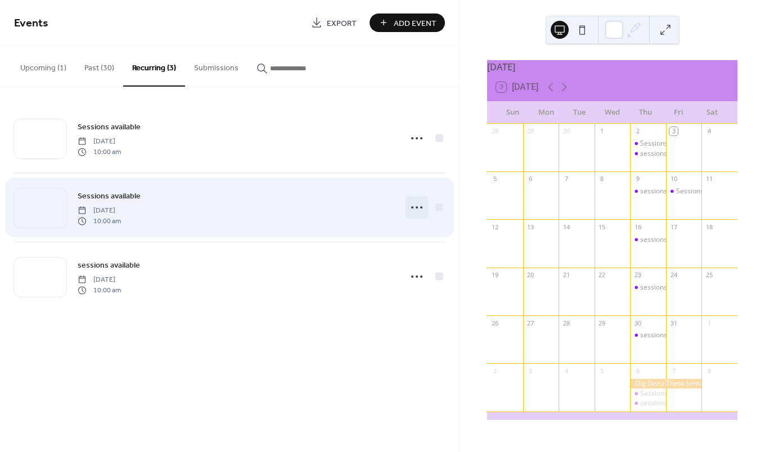
click at [418, 208] on icon at bounding box center [417, 208] width 18 height 18
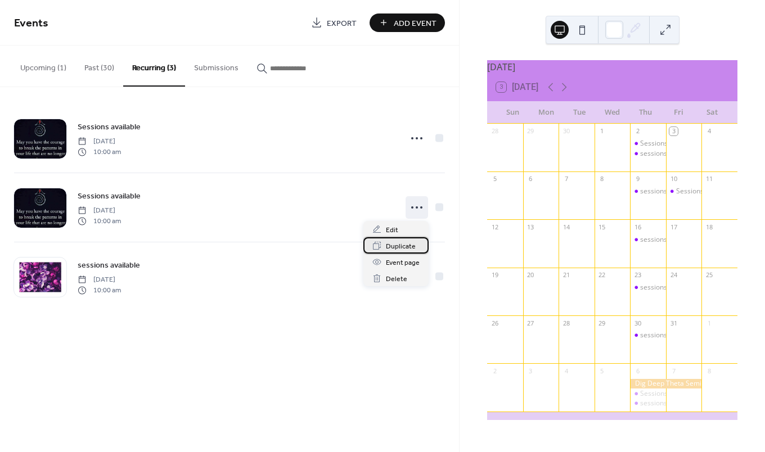
click at [398, 247] on span "Duplicate" at bounding box center [401, 247] width 30 height 12
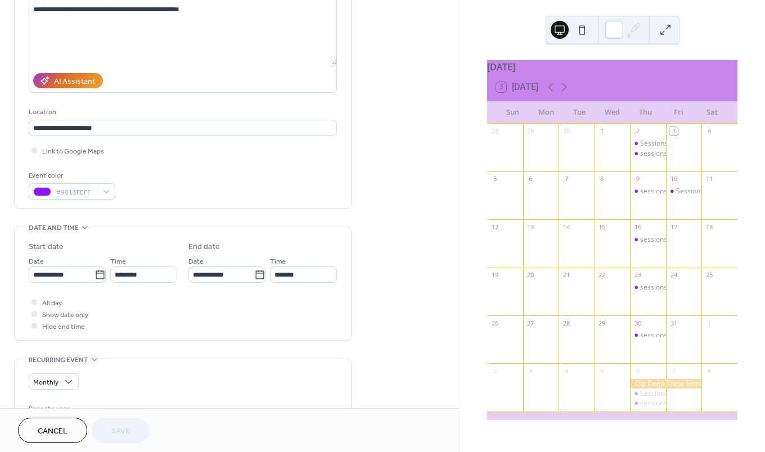
scroll to position [169, 0]
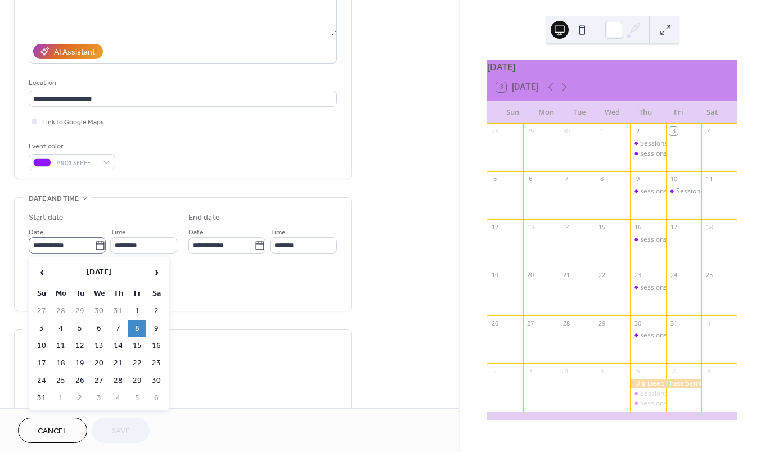
click at [96, 247] on icon at bounding box center [100, 245] width 11 height 11
click at [95, 247] on input "**********" at bounding box center [62, 245] width 66 height 16
click at [155, 272] on span "›" at bounding box center [156, 272] width 17 height 23
click at [138, 347] on td "17" at bounding box center [137, 346] width 18 height 16
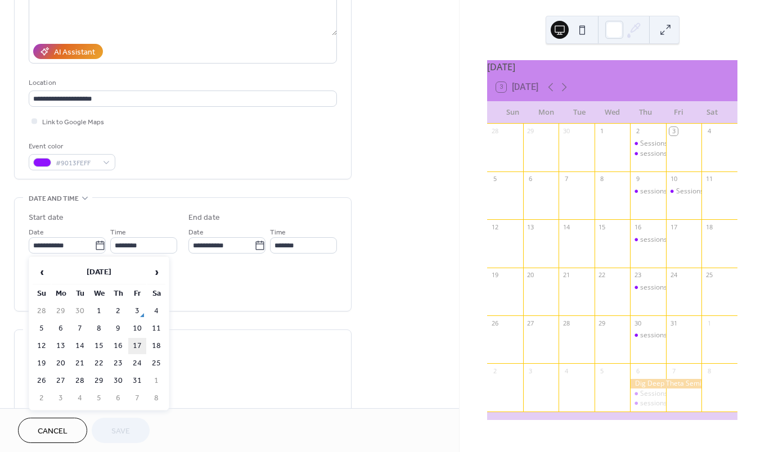
type input "**********"
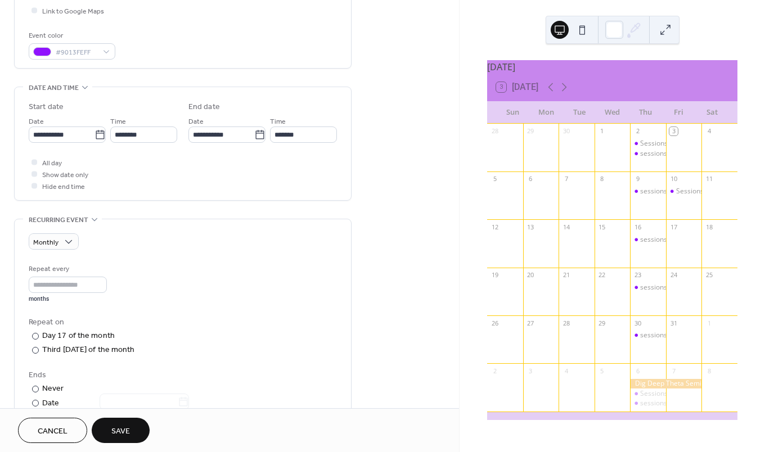
scroll to position [281, 0]
type input "*"
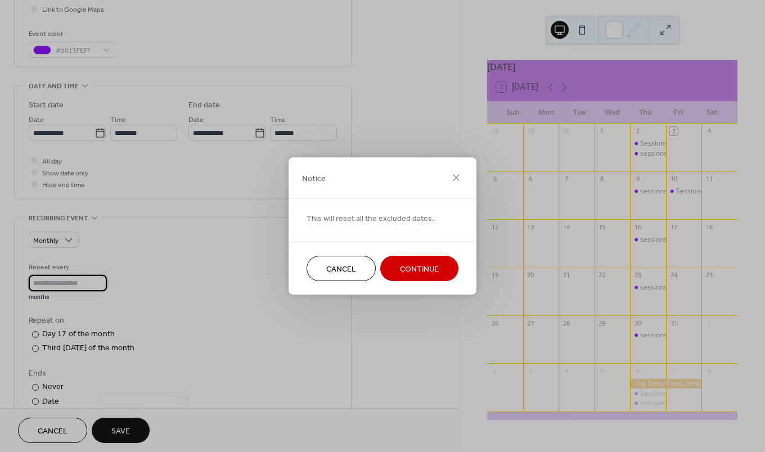
click at [102, 279] on input "*" at bounding box center [68, 283] width 78 height 16
click at [330, 265] on span "Cancel" at bounding box center [341, 270] width 30 height 12
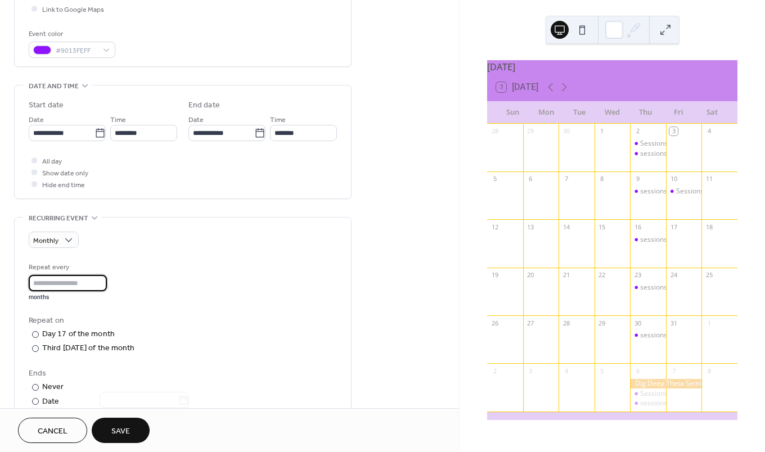
click at [101, 285] on input "*" at bounding box center [68, 283] width 78 height 16
click at [168, 300] on div "Repeat every * months" at bounding box center [183, 282] width 308 height 40
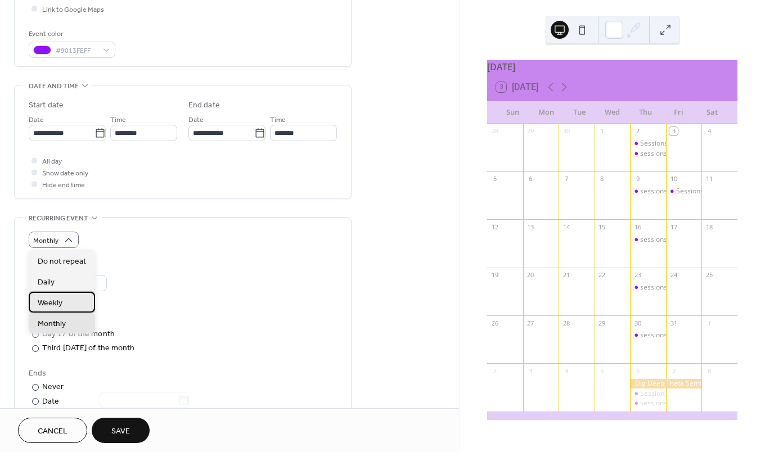
click at [53, 302] on span "Weekly" at bounding box center [50, 304] width 25 height 12
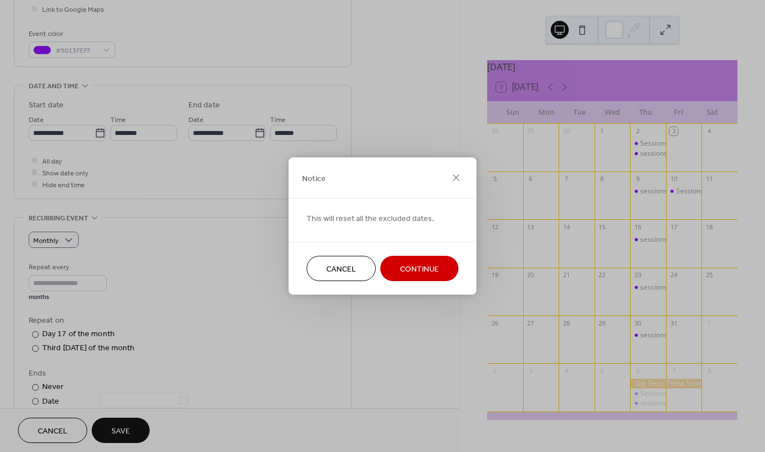
click at [416, 270] on span "Continue" at bounding box center [419, 270] width 39 height 12
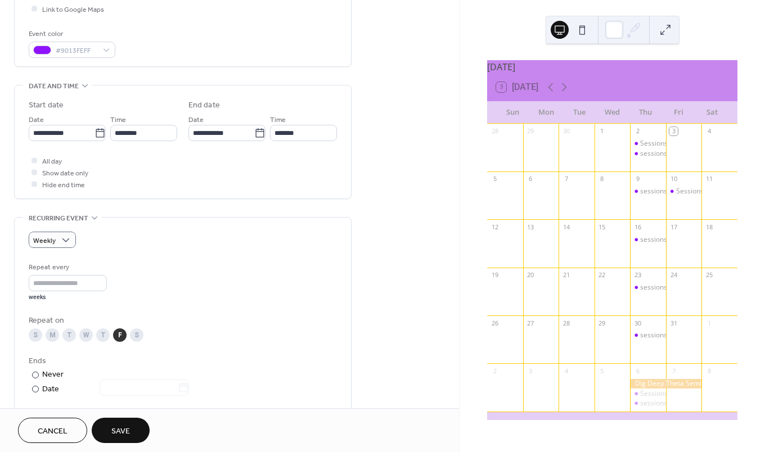
click at [118, 428] on span "Save" at bounding box center [120, 432] width 19 height 12
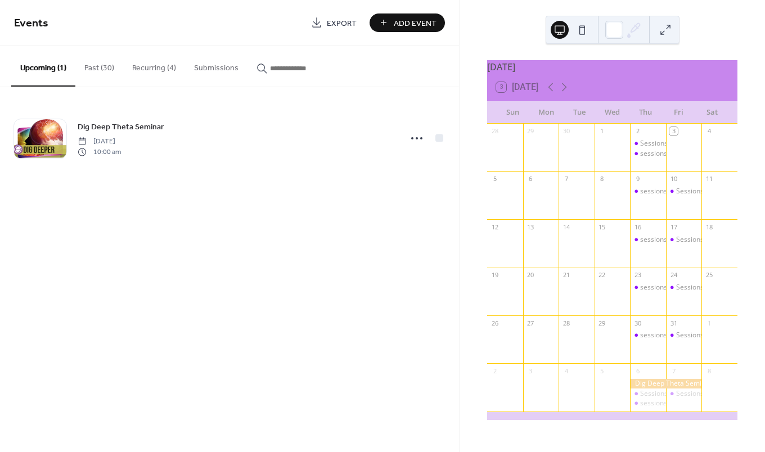
click at [145, 67] on button "Recurring (4)" at bounding box center [154, 66] width 62 height 40
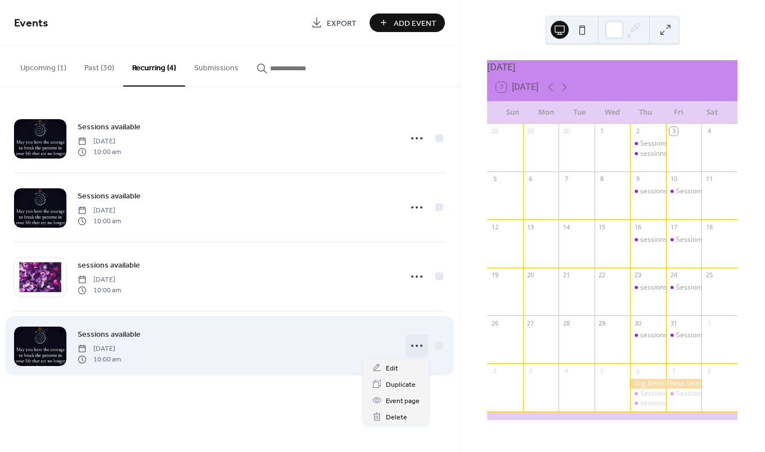
click at [416, 348] on icon at bounding box center [417, 346] width 18 height 18
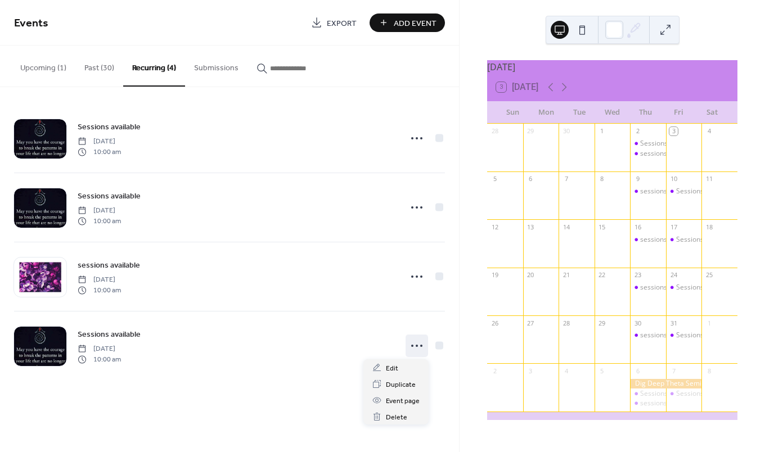
click at [262, 416] on div "Events Export Add Event Upcoming (1) Past (30) Recurring (4) Submissions Dig De…" at bounding box center [229, 226] width 459 height 452
